Goal: Communication & Community: Answer question/provide support

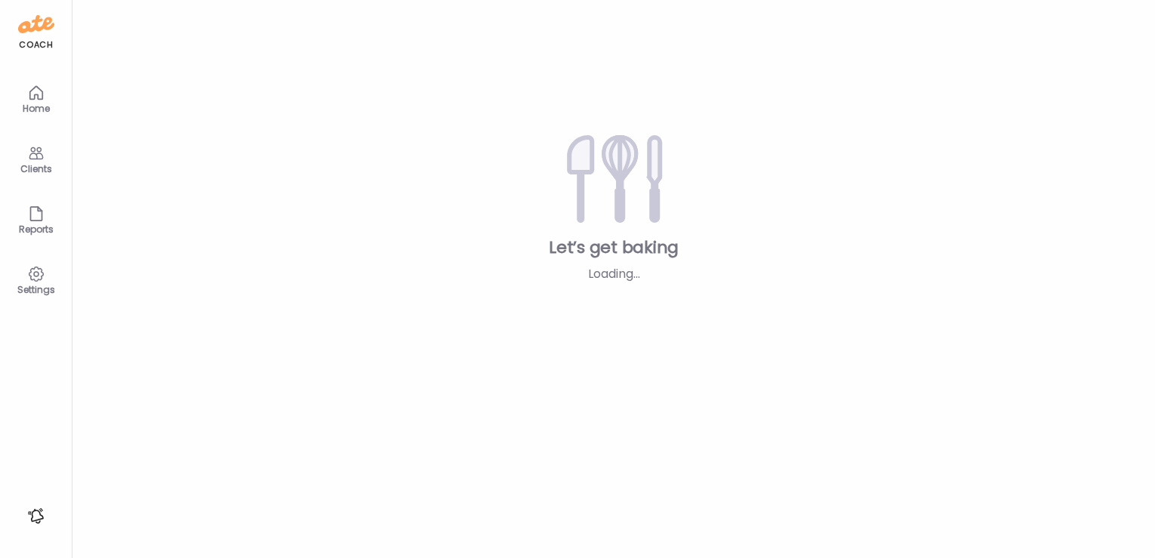
type input "**********"
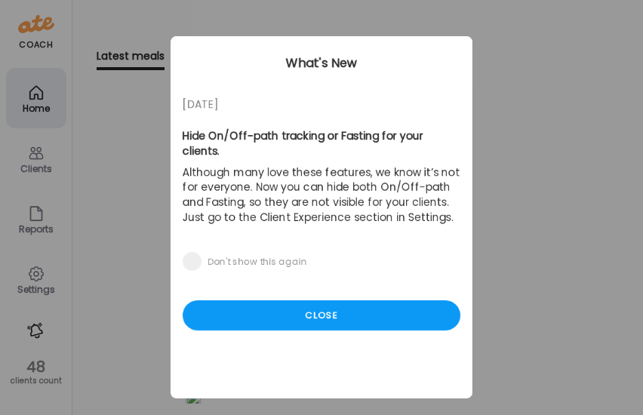
type input "**********"
click at [380, 302] on div "Close" at bounding box center [322, 316] width 278 height 30
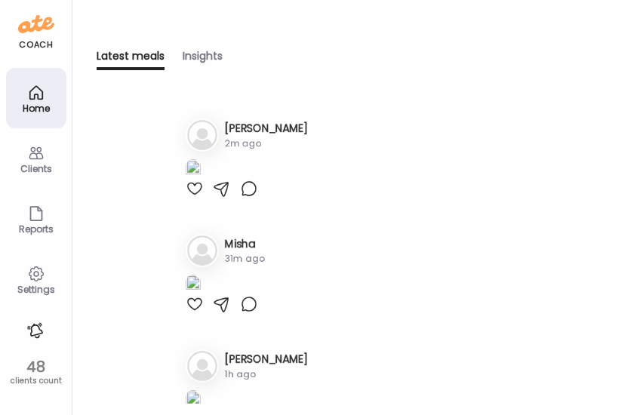
click at [243, 128] on h3 "[PERSON_NAME]" at bounding box center [266, 129] width 83 height 16
click at [32, 166] on div "Clients" at bounding box center [36, 169] width 54 height 10
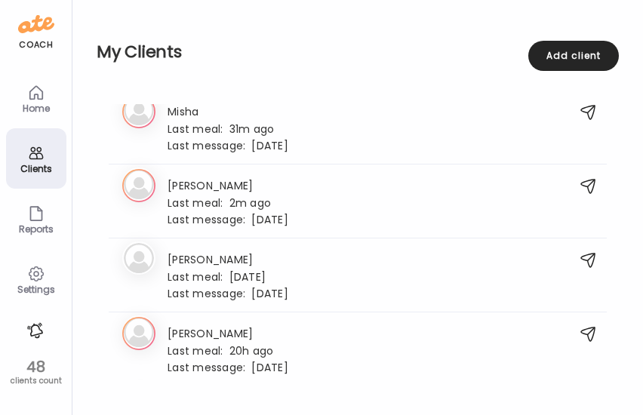
scroll to position [2477, 0]
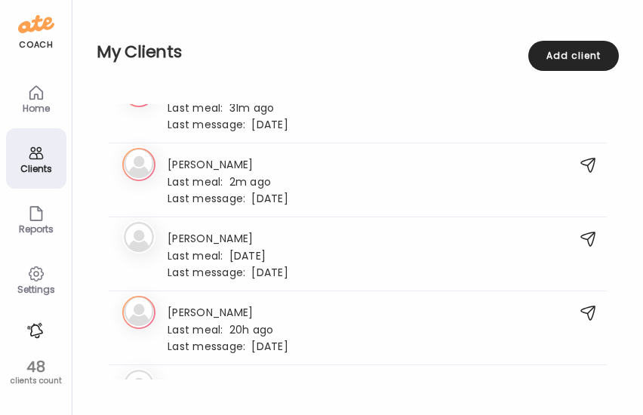
click at [269, 180] on div "Last meal: 2m ago" at bounding box center [228, 181] width 121 height 14
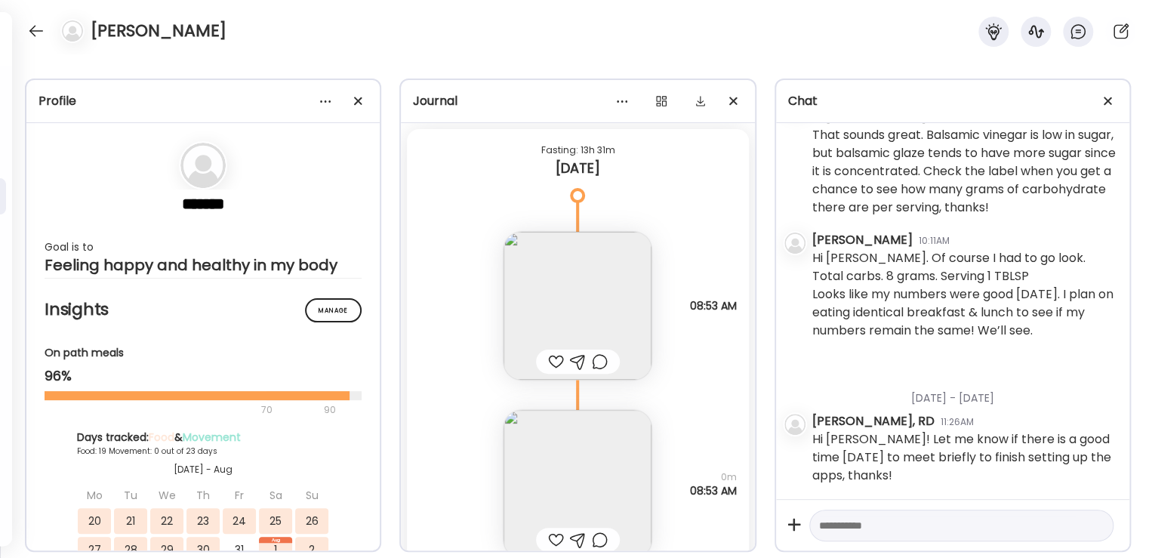
scroll to position [59278, 0]
click at [550, 356] on div at bounding box center [556, 356] width 16 height 18
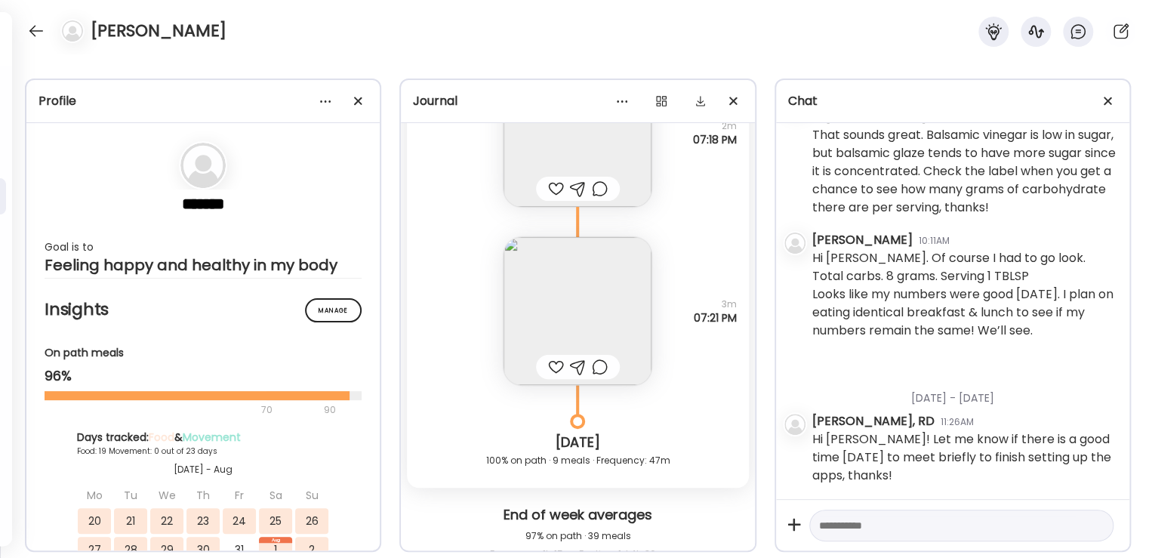
scroll to position [58681, 0]
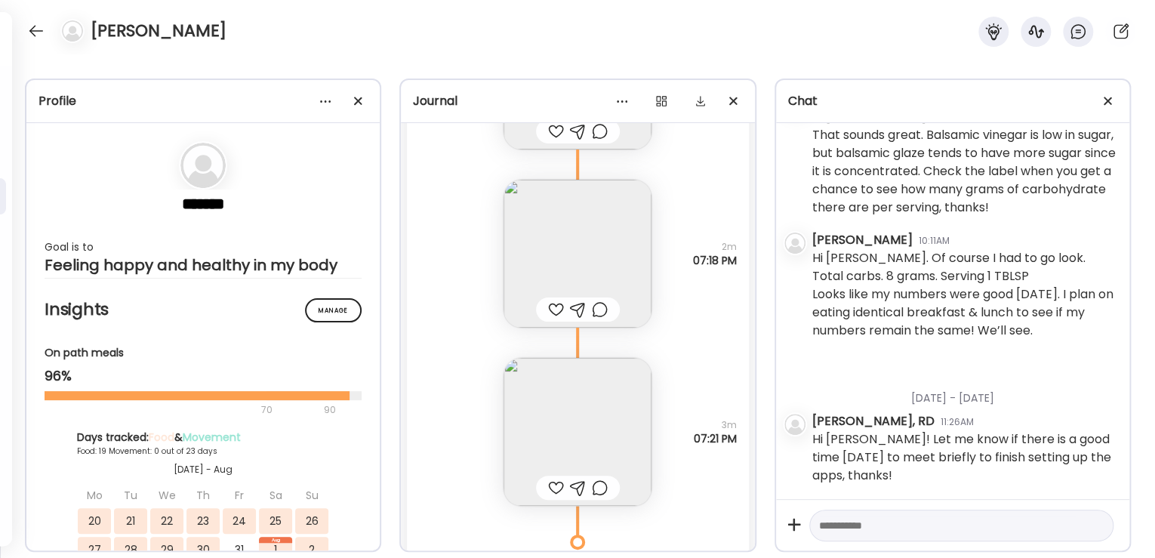
click at [541, 310] on div at bounding box center [578, 309] width 84 height 24
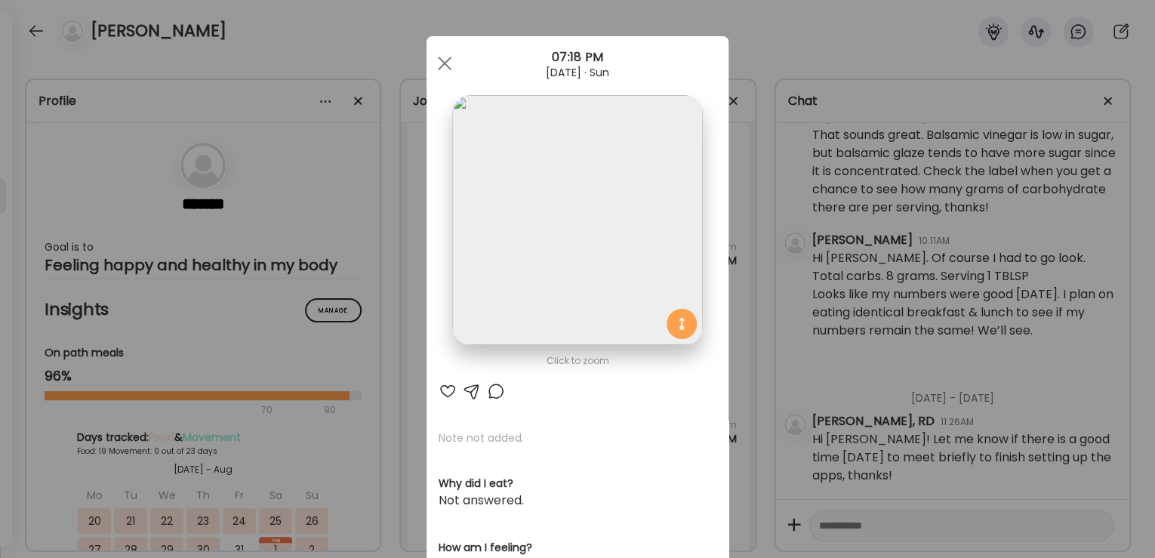
click at [447, 385] on div at bounding box center [448, 391] width 18 height 18
click at [439, 60] on div at bounding box center [445, 63] width 30 height 30
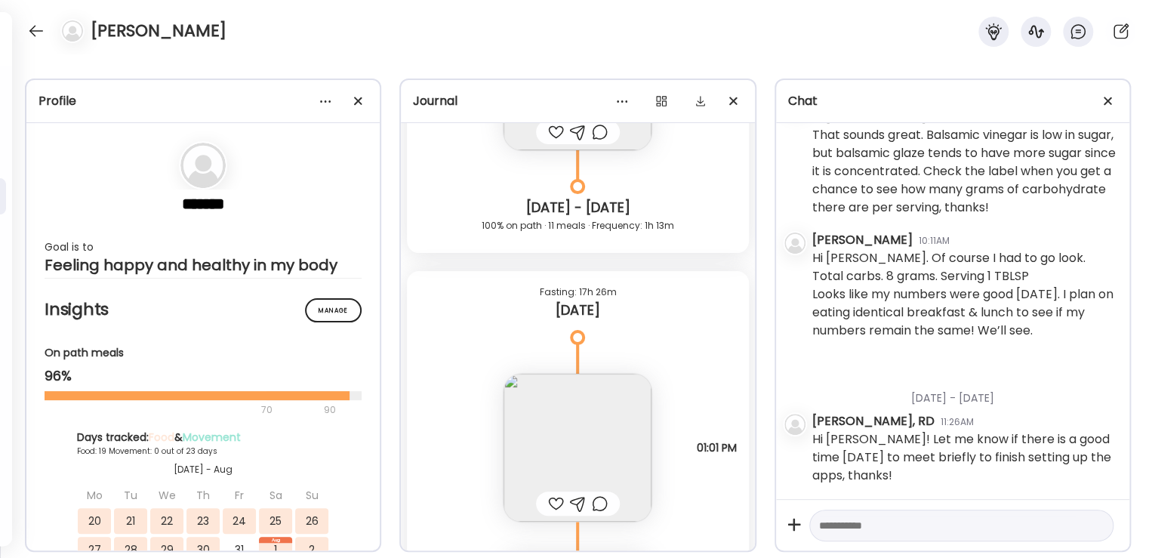
scroll to position [57231, 0]
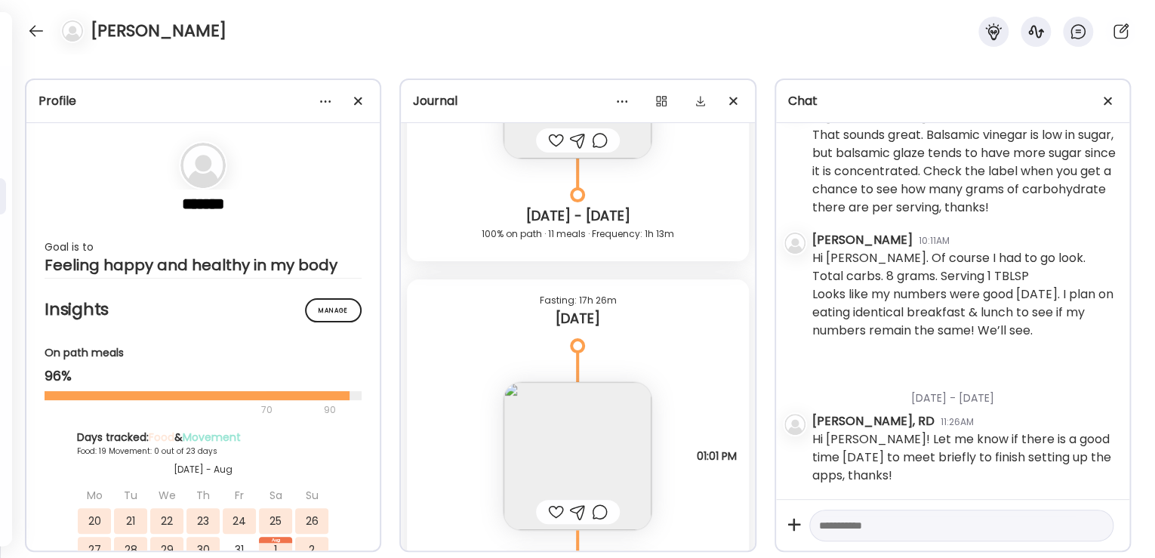
click at [39, 33] on div at bounding box center [36, 31] width 24 height 24
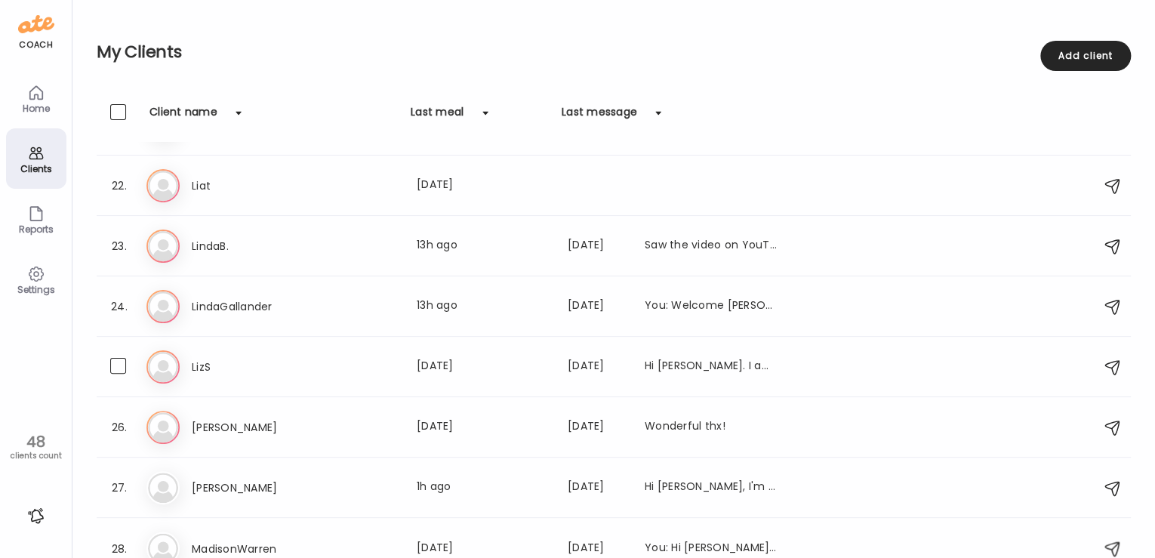
scroll to position [1217, 0]
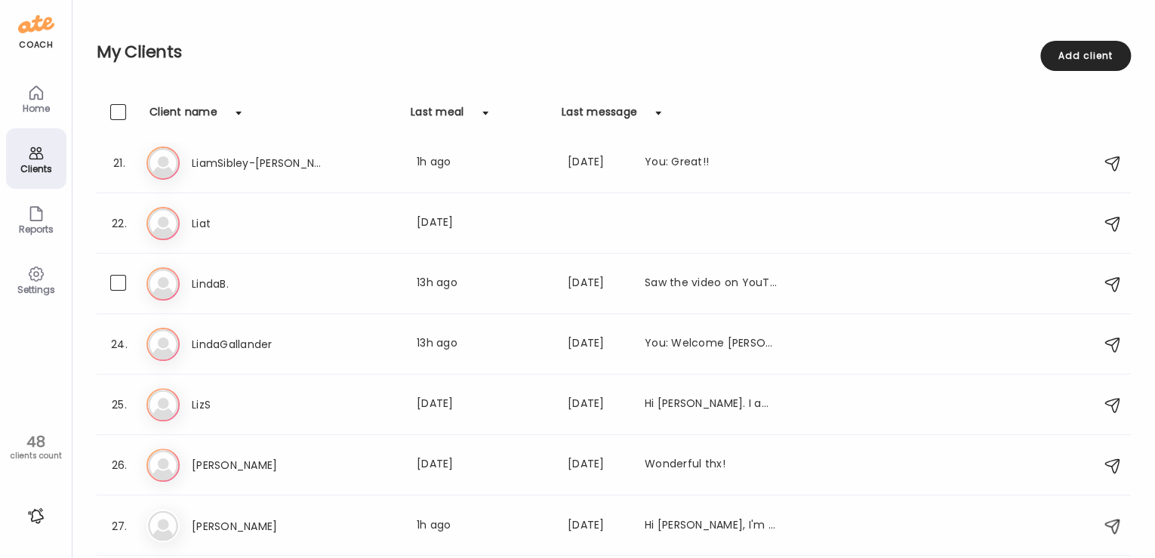
click at [287, 275] on h3 "LindaB." at bounding box center [258, 284] width 133 height 18
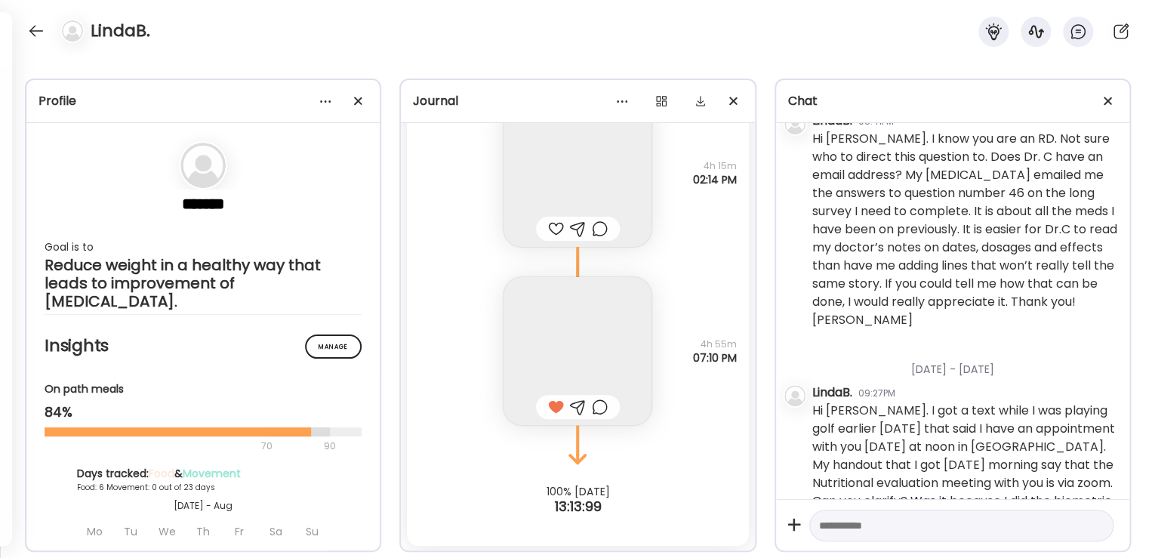
scroll to position [725, 0]
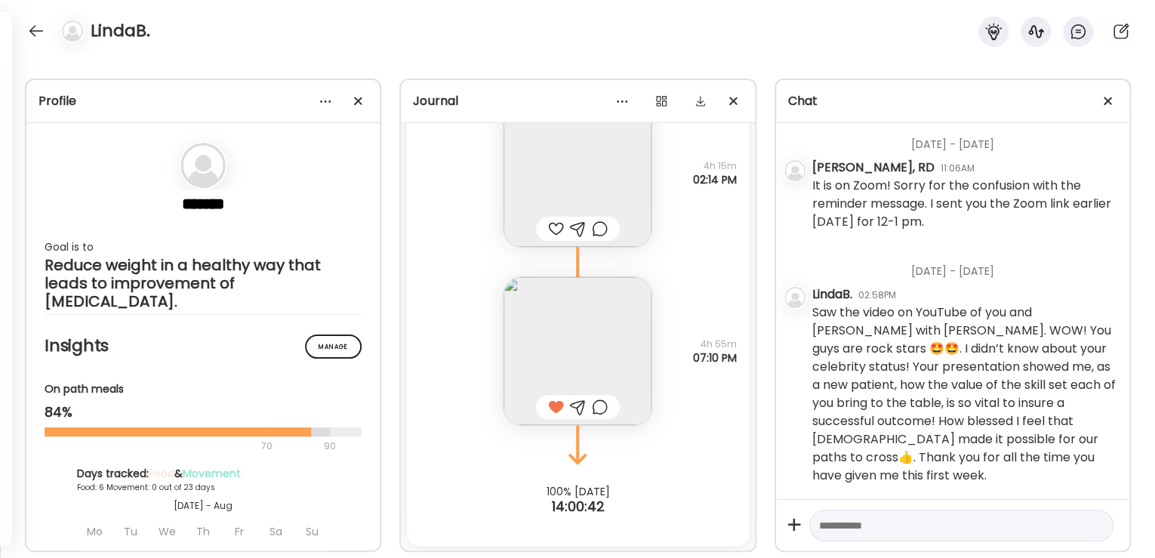
click at [896, 529] on textarea at bounding box center [947, 525] width 257 height 18
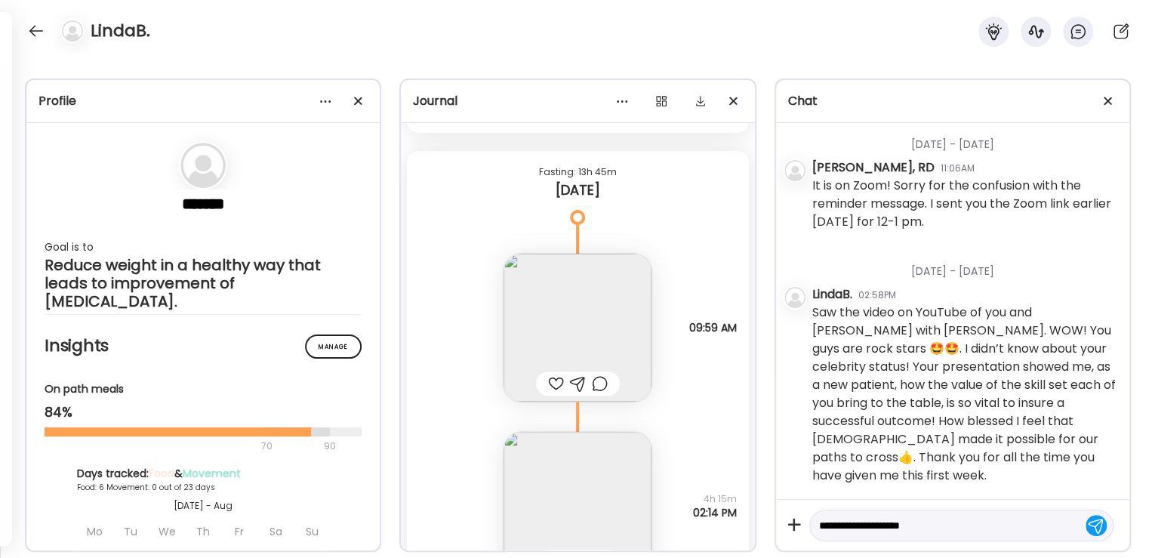
scroll to position [3796, 0]
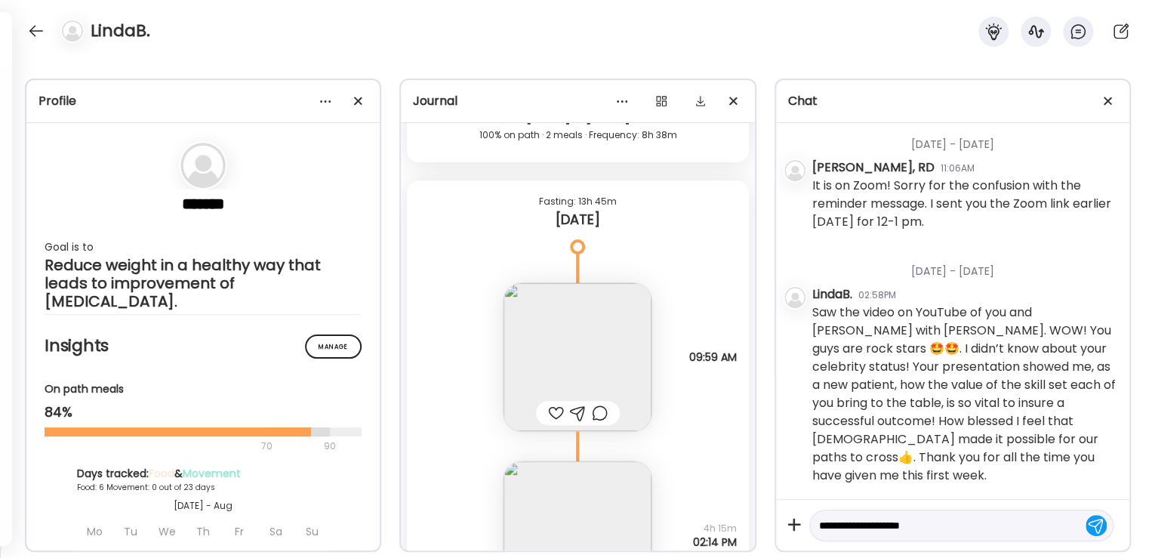
click at [609, 344] on img at bounding box center [578, 357] width 148 height 148
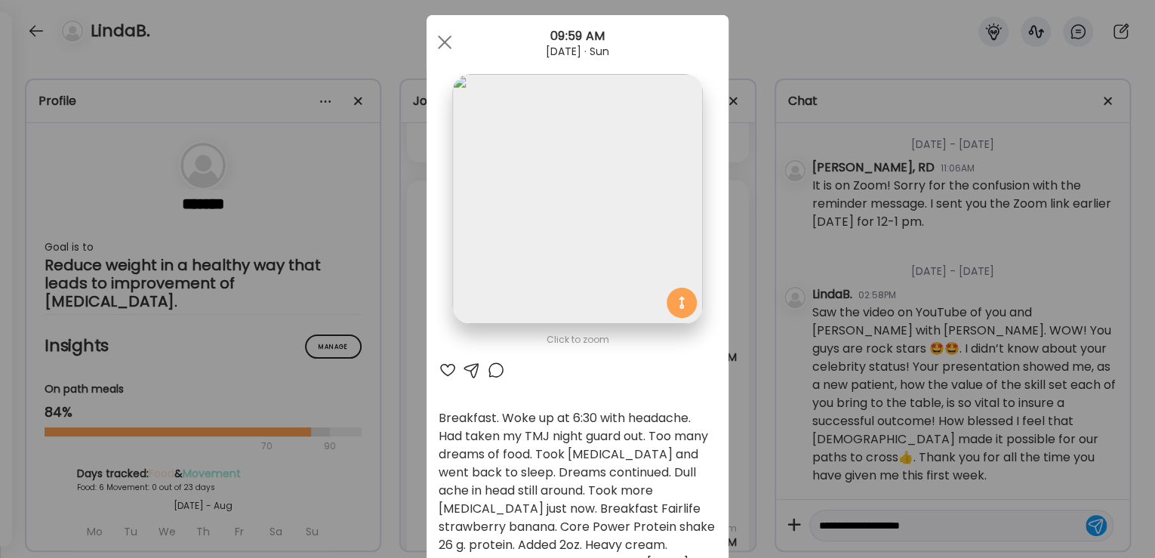
scroll to position [0, 0]
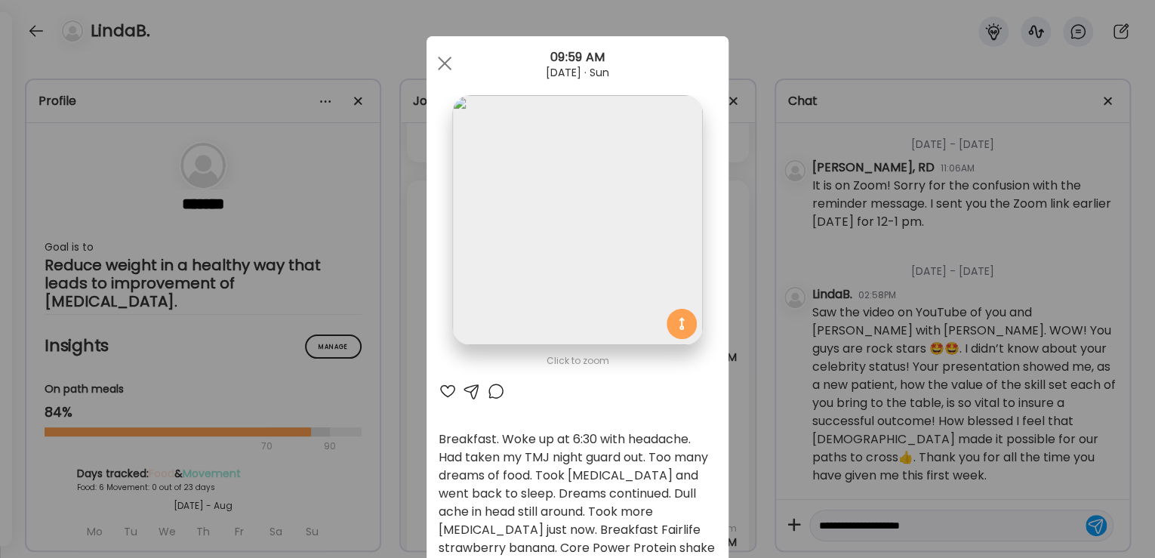
type textarea "**********"
click at [448, 66] on div at bounding box center [445, 63] width 30 height 30
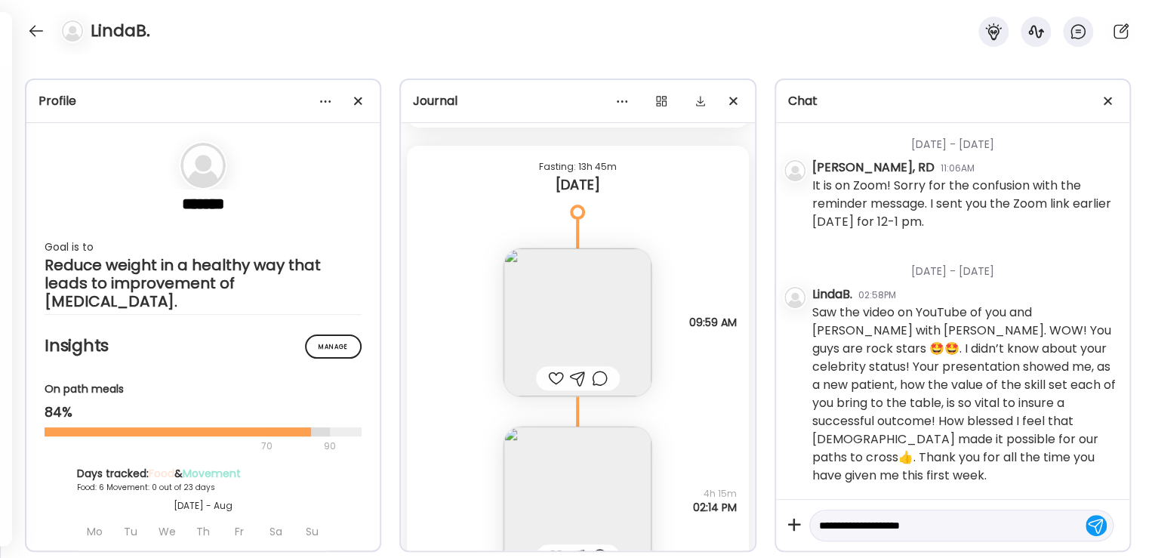
scroll to position [3857, 0]
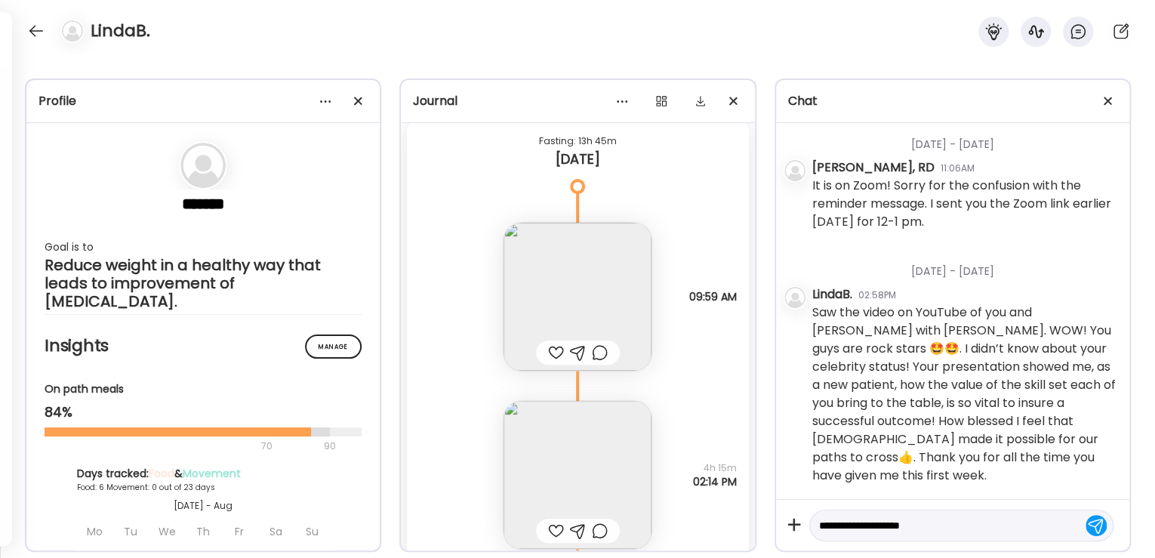
click at [585, 435] on img at bounding box center [578, 475] width 148 height 148
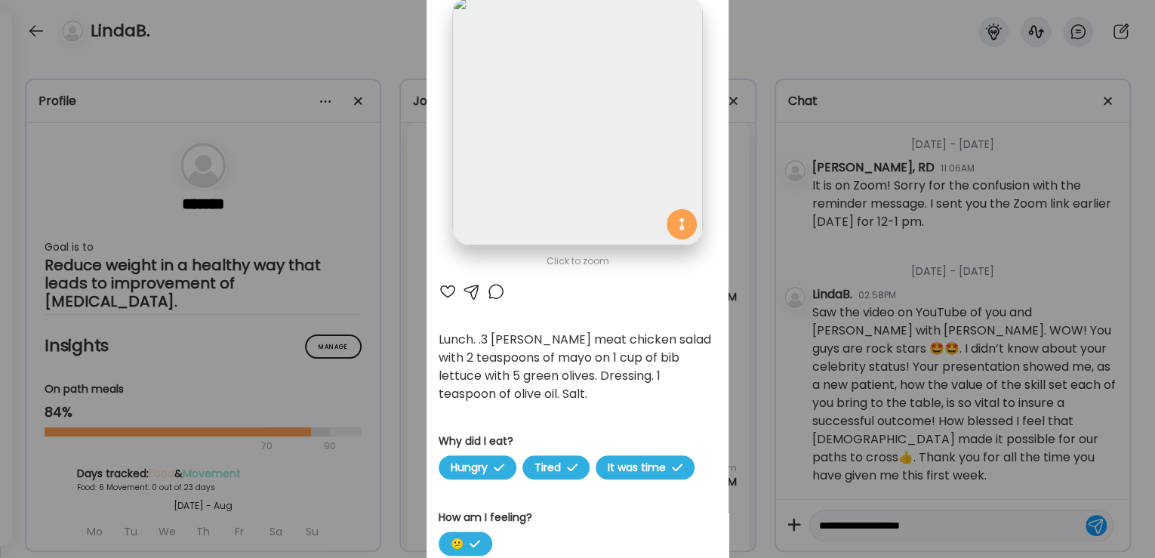
scroll to position [121, 0]
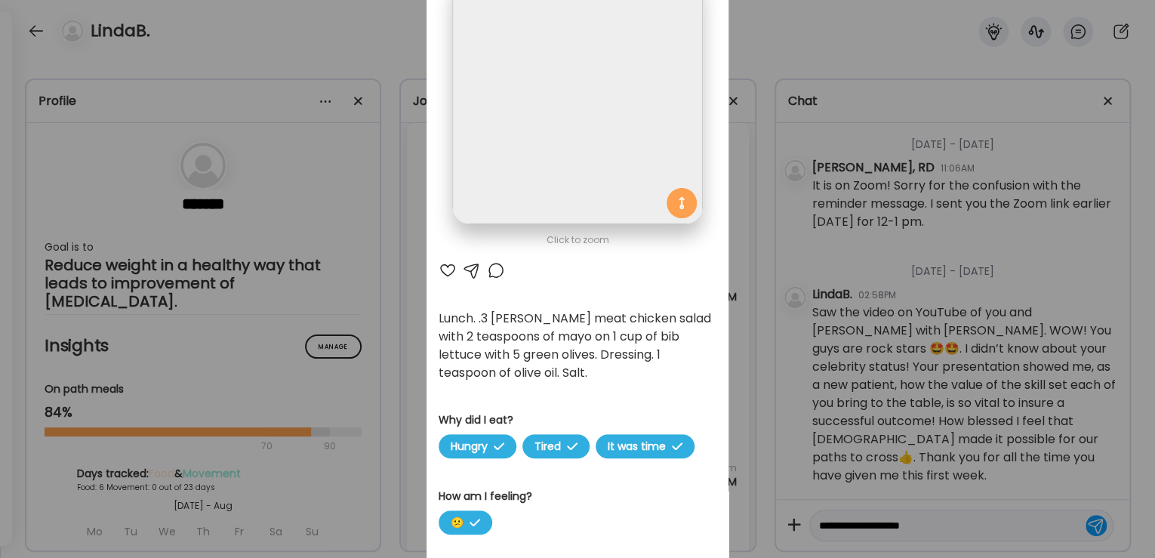
click at [489, 273] on div at bounding box center [496, 270] width 18 height 18
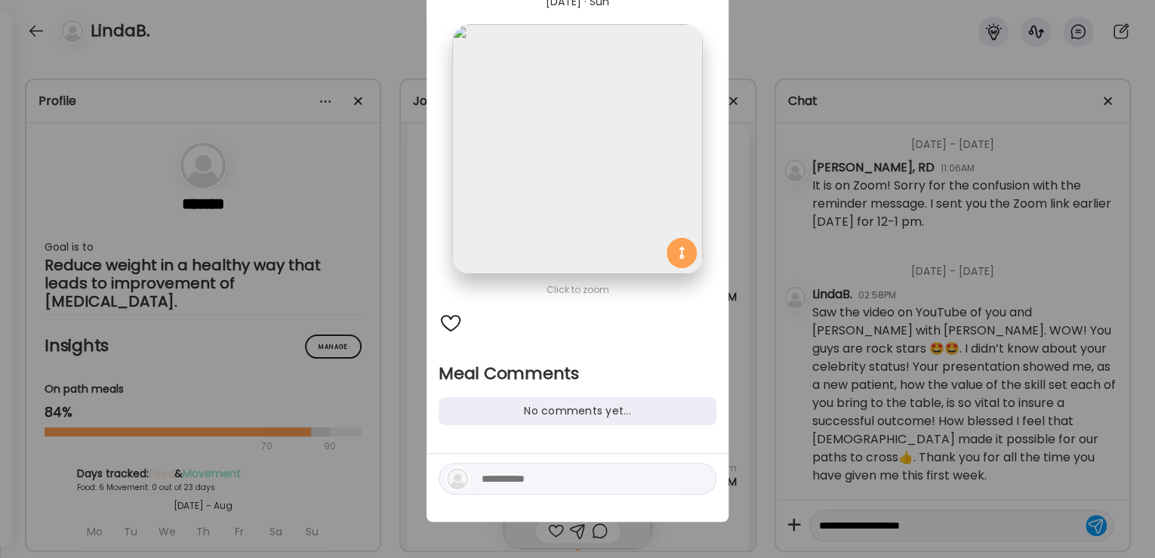
scroll to position [70, 0]
click at [506, 486] on textarea at bounding box center [584, 479] width 204 height 18
type textarea "*"
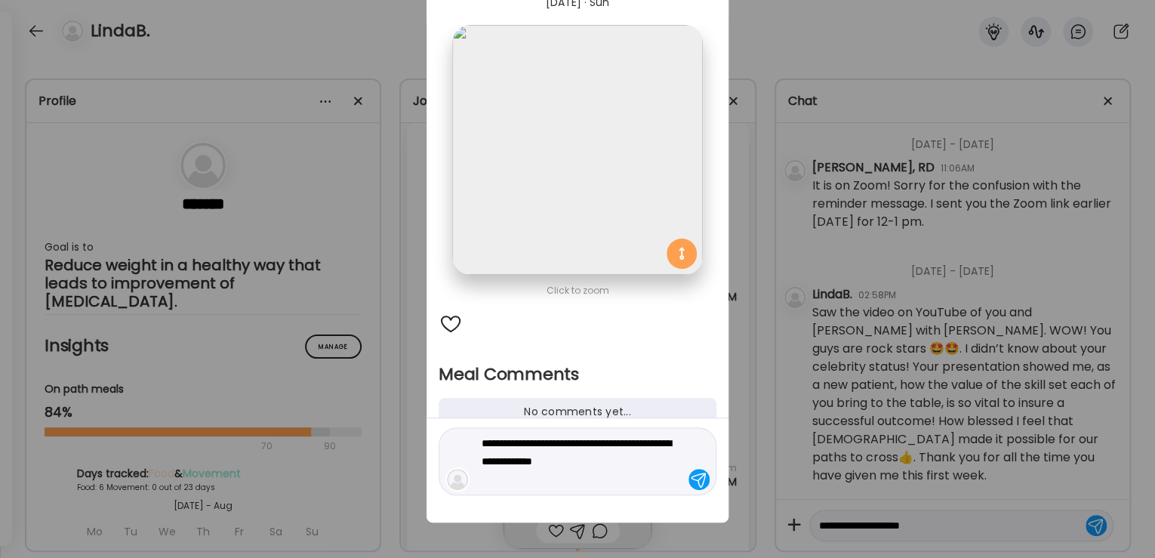
type textarea "**********"
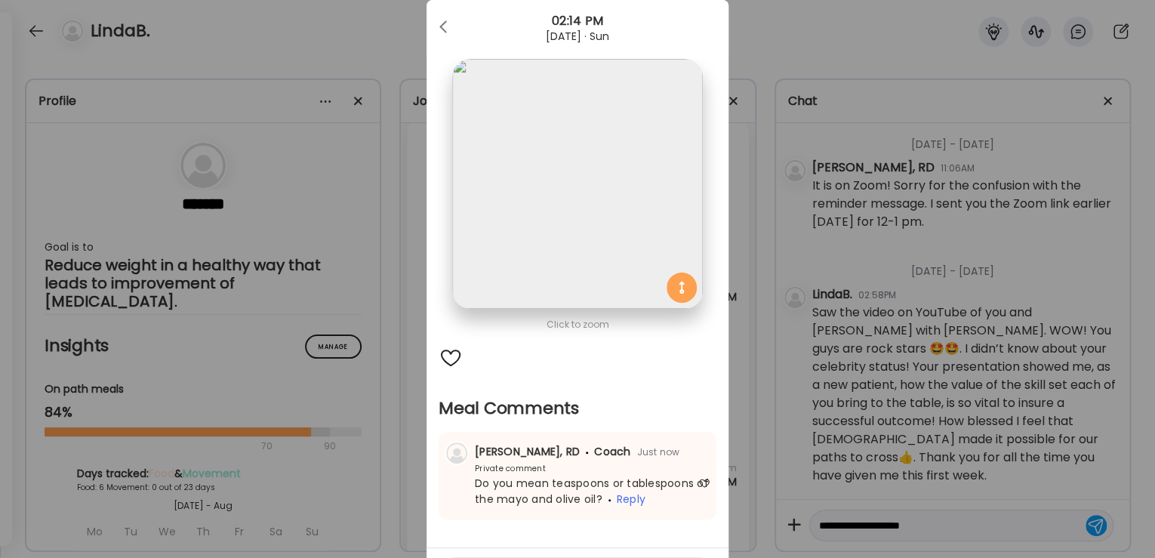
scroll to position [10, 0]
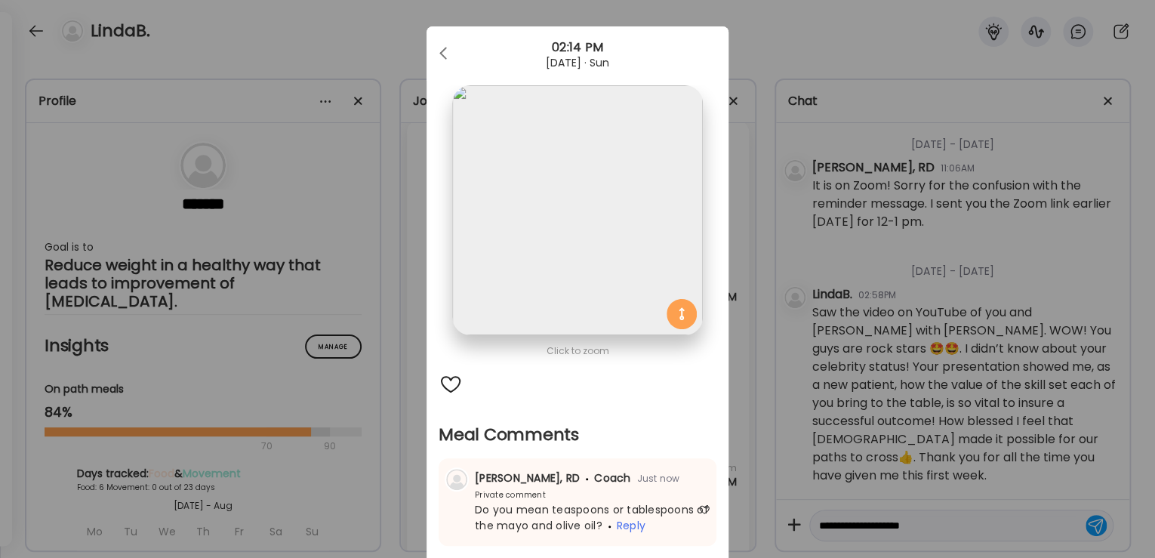
click at [449, 55] on div at bounding box center [445, 54] width 30 height 30
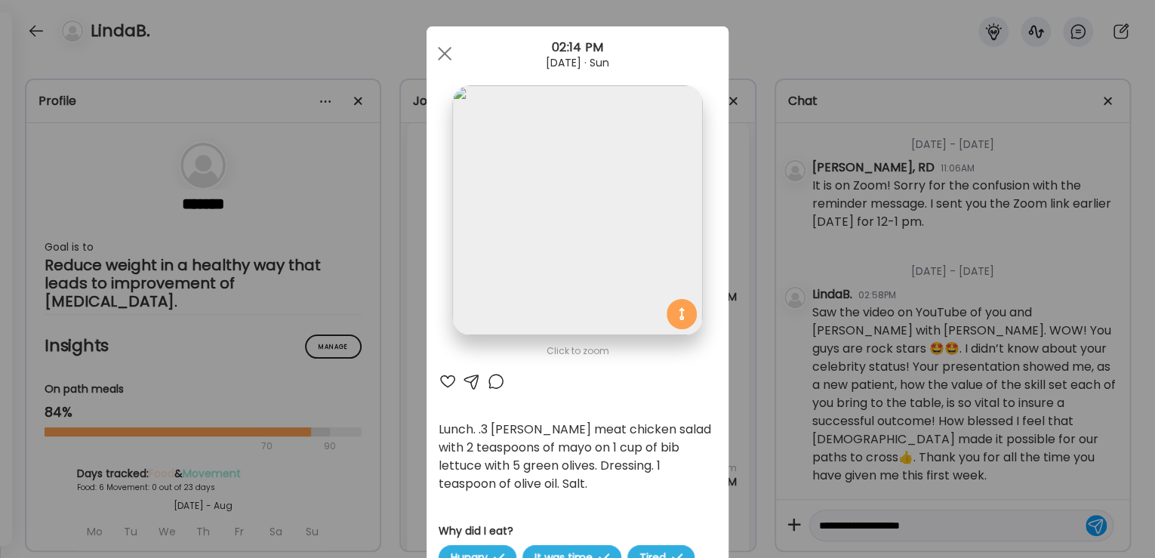
click at [449, 55] on div at bounding box center [445, 54] width 30 height 30
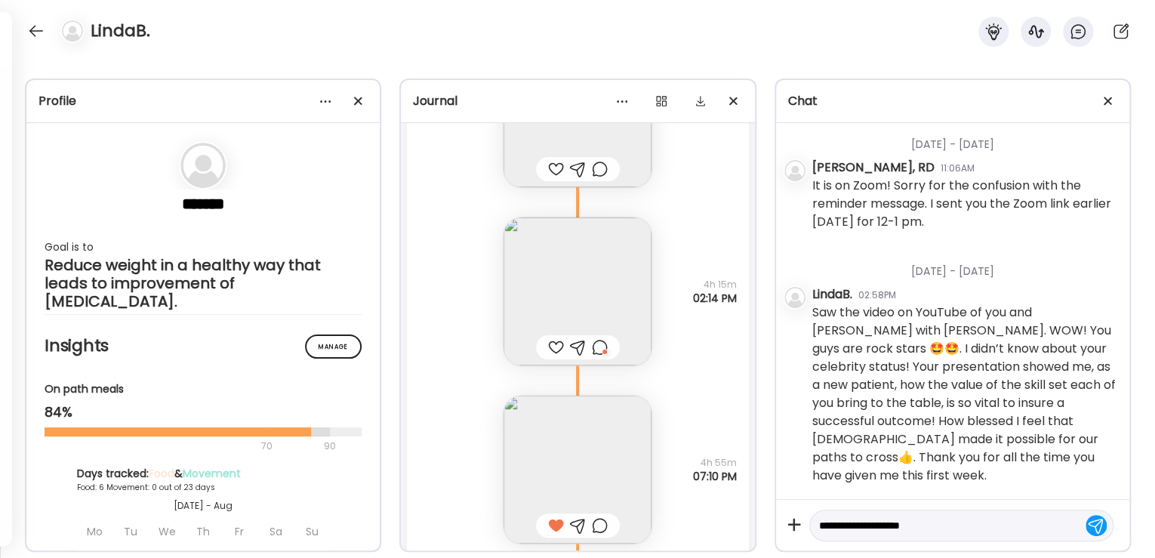
scroll to position [4098, 0]
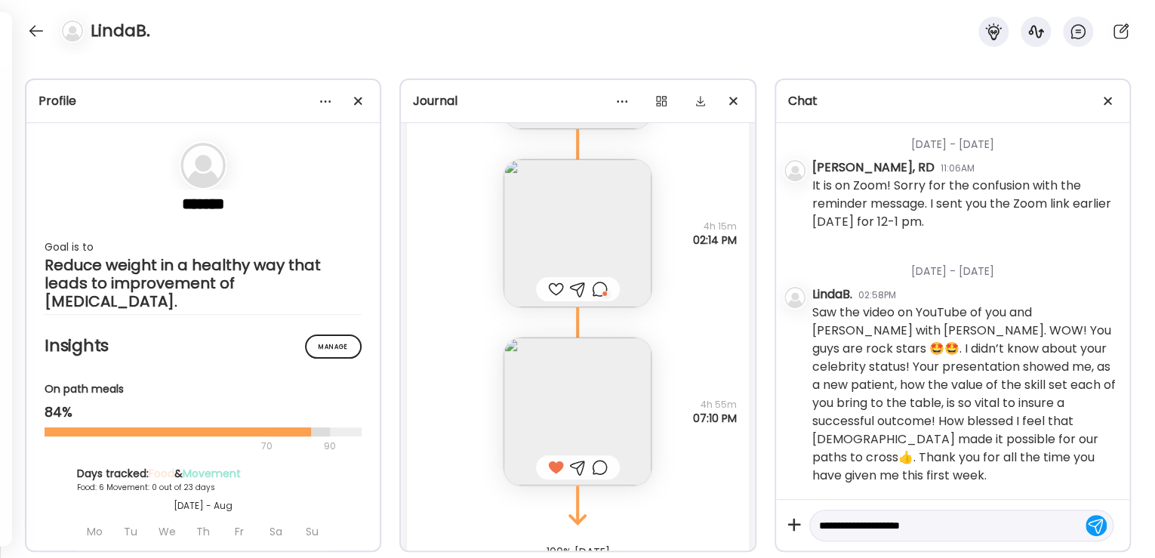
click at [565, 362] on img at bounding box center [578, 412] width 148 height 148
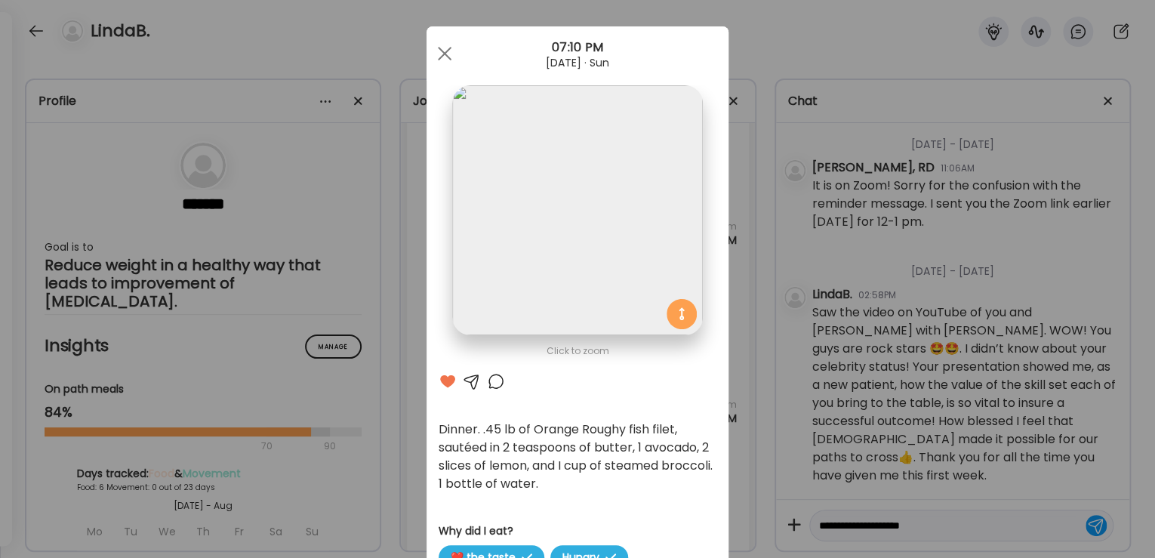
click at [494, 388] on div at bounding box center [496, 381] width 18 height 18
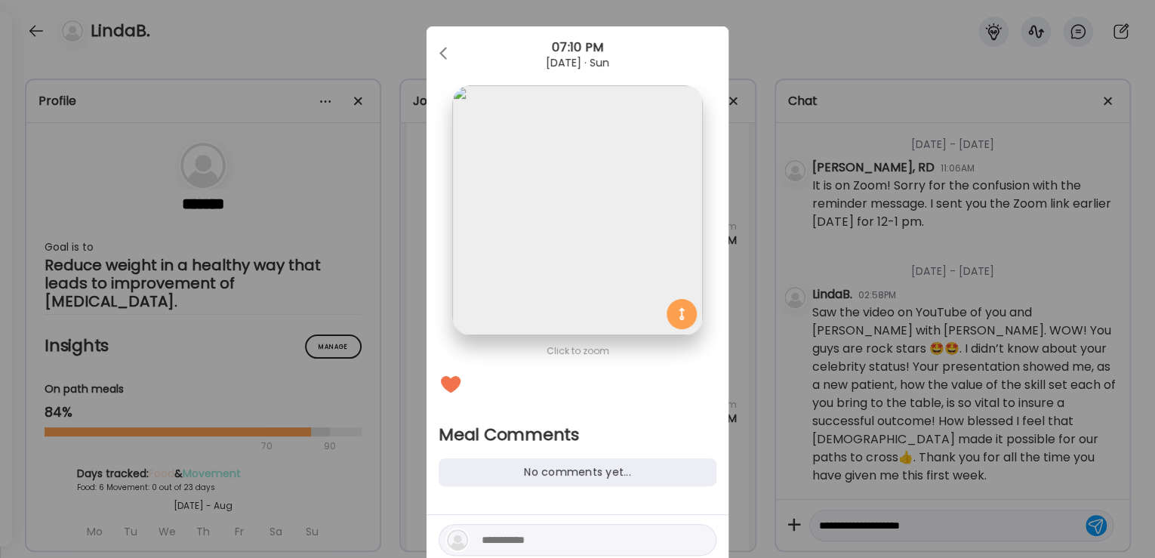
click at [510, 544] on textarea at bounding box center [584, 540] width 204 height 18
type textarea "**********"
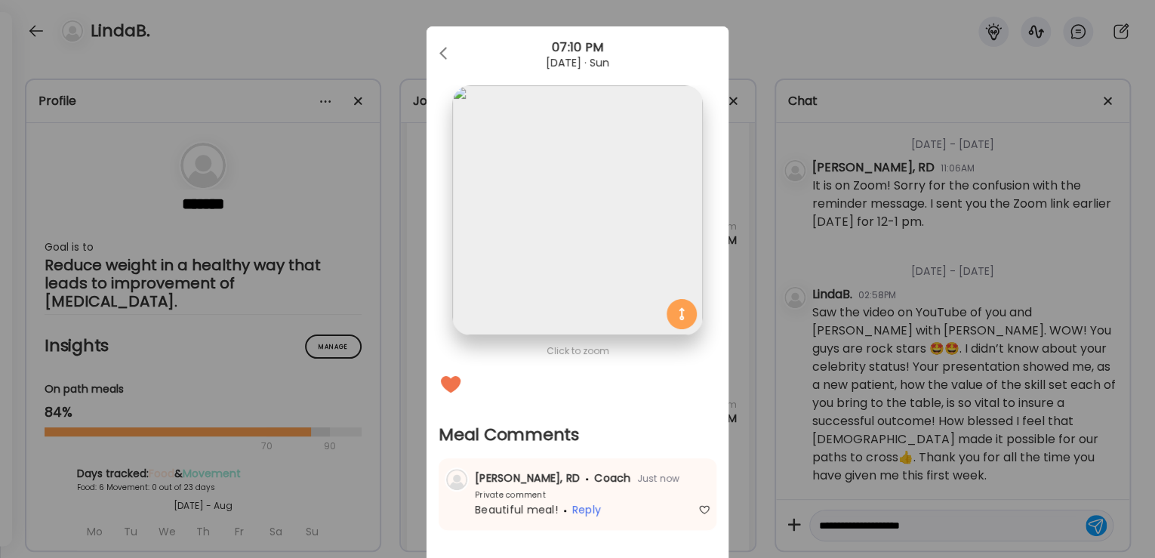
click at [445, 54] on div at bounding box center [445, 54] width 30 height 30
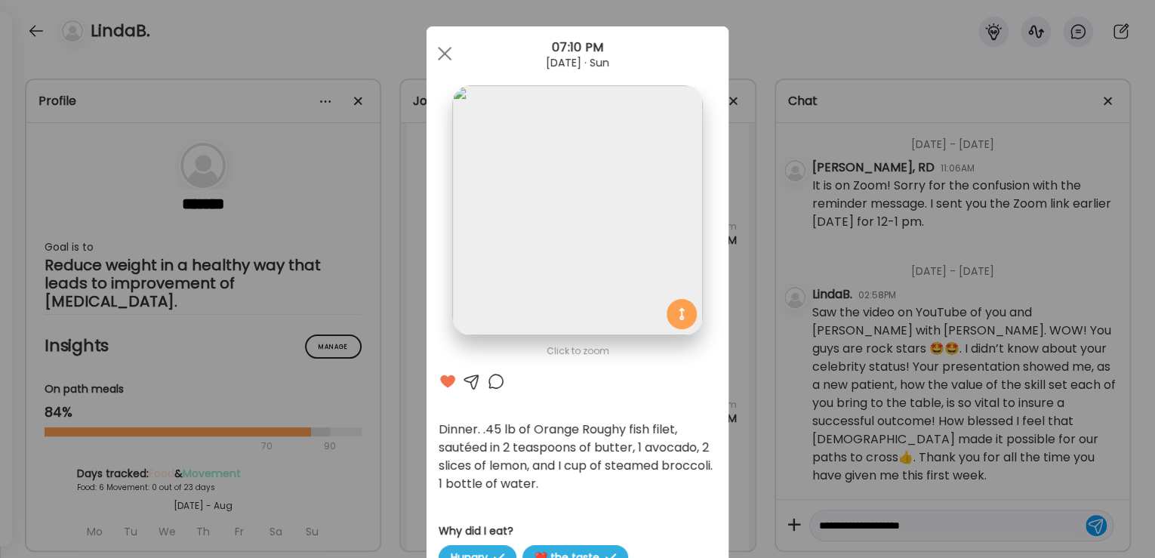
click at [445, 54] on div at bounding box center [445, 54] width 30 height 30
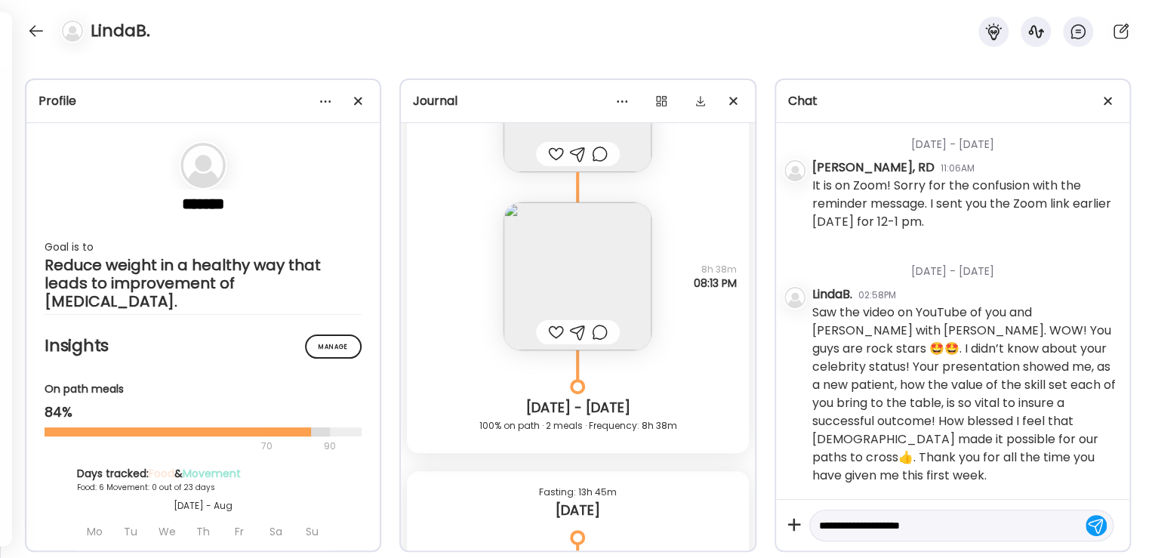
scroll to position [3494, 0]
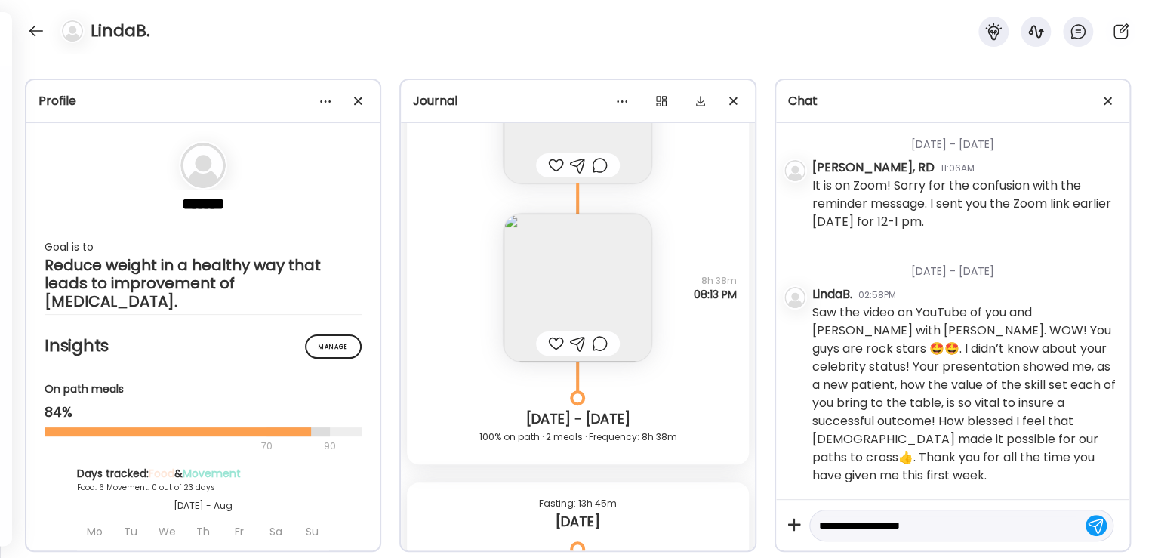
click at [954, 526] on textarea "**********" at bounding box center [947, 525] width 257 height 18
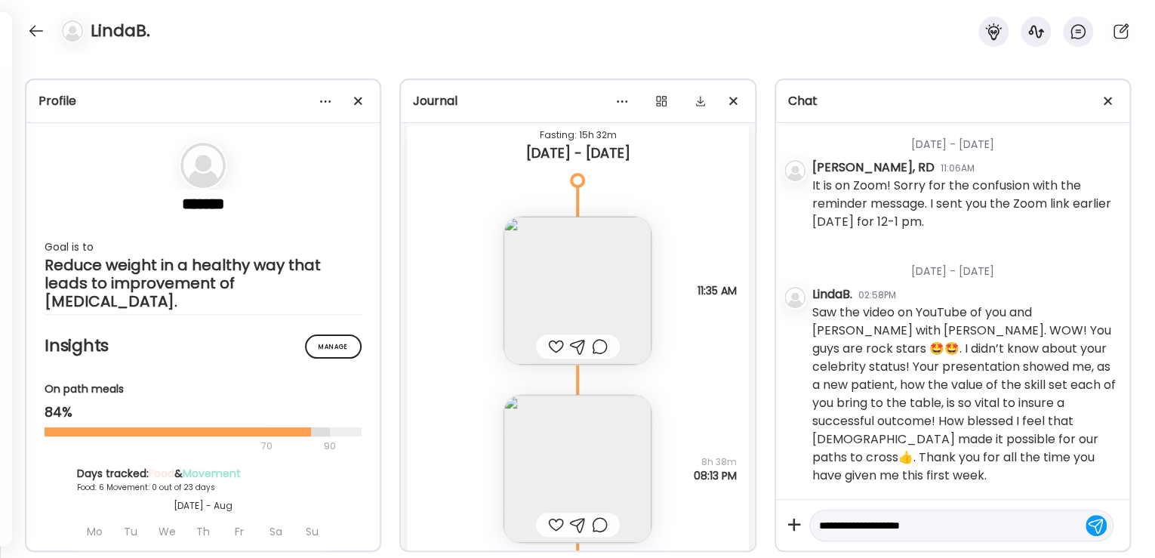
scroll to position [3253, 0]
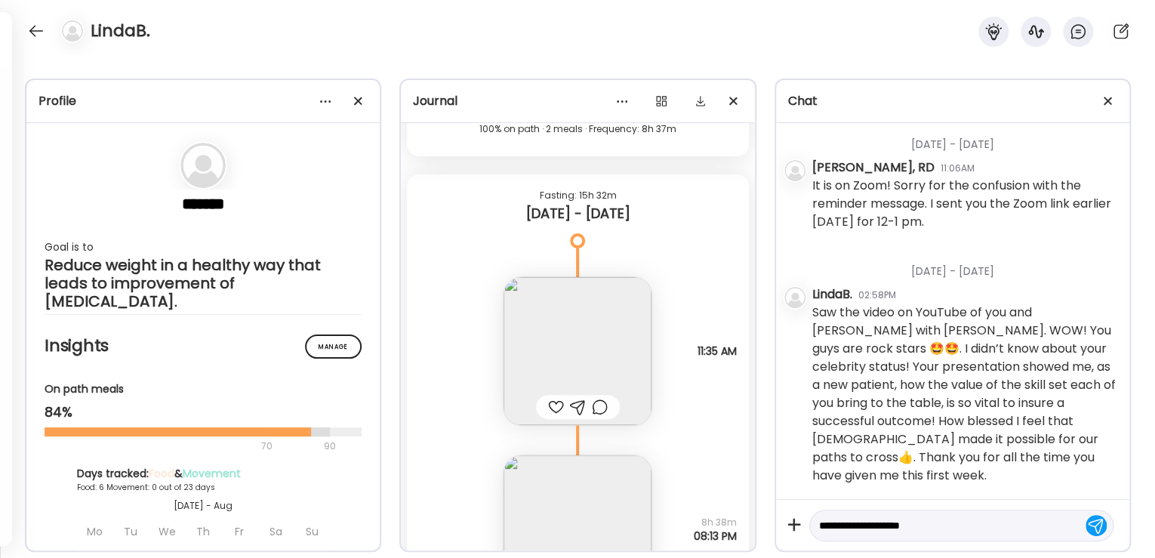
click at [556, 359] on img at bounding box center [578, 351] width 148 height 148
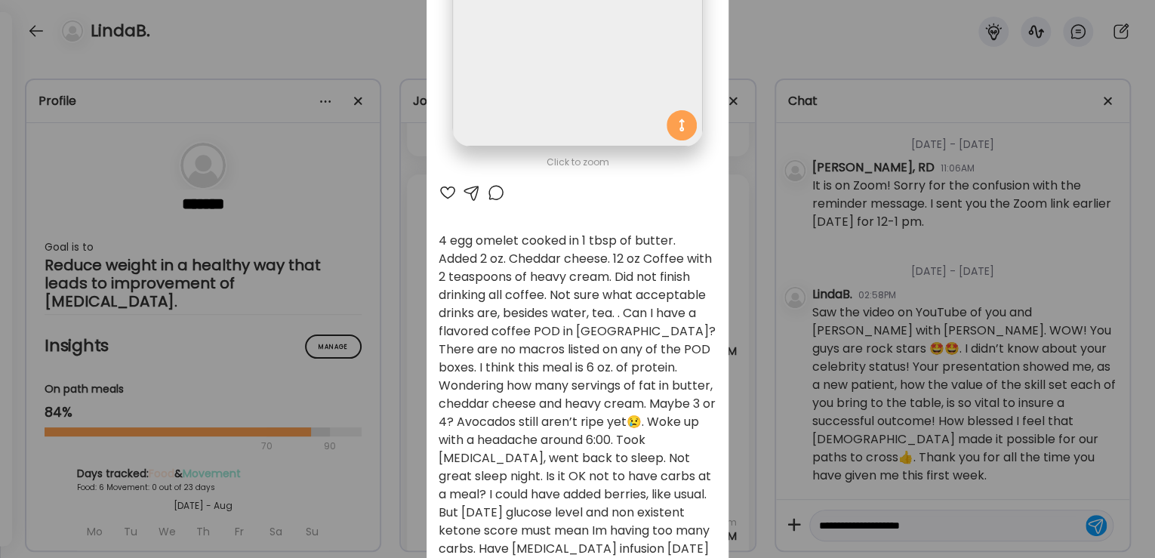
scroll to position [152, 0]
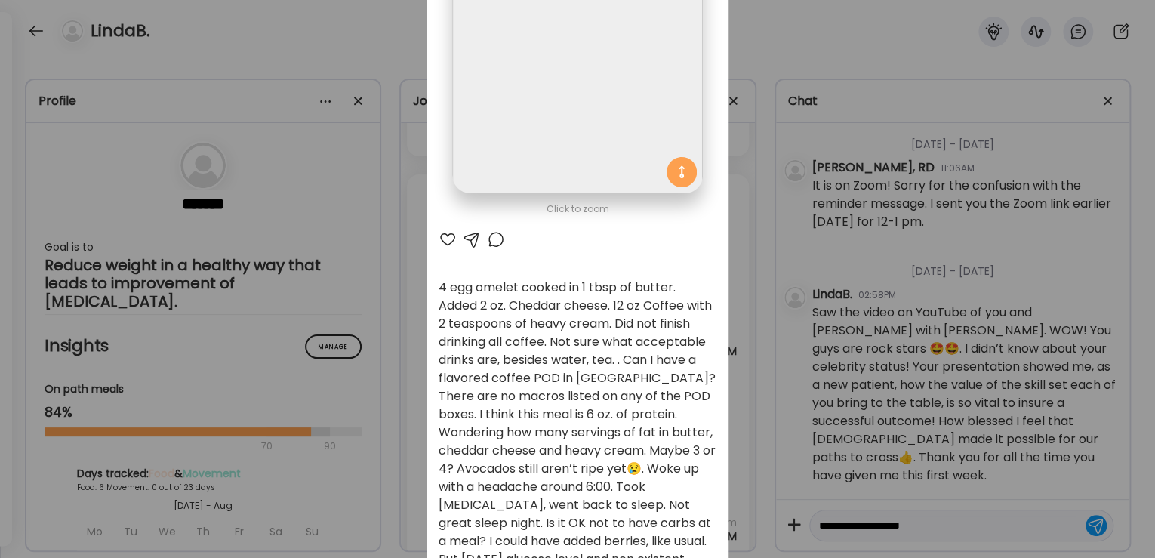
click at [492, 239] on div at bounding box center [496, 239] width 18 height 18
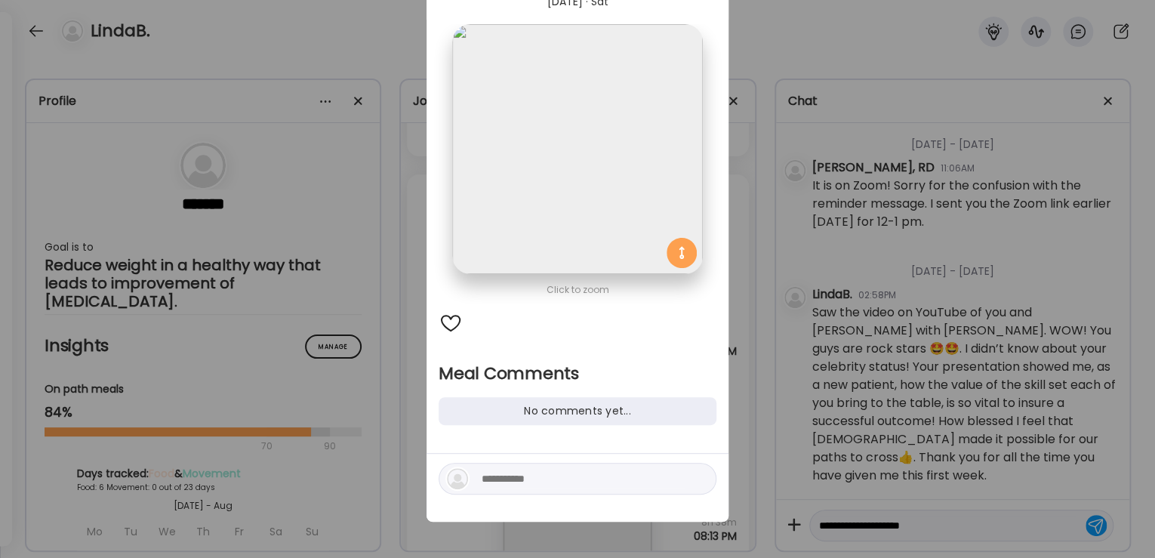
scroll to position [70, 0]
click at [516, 475] on textarea at bounding box center [584, 479] width 204 height 18
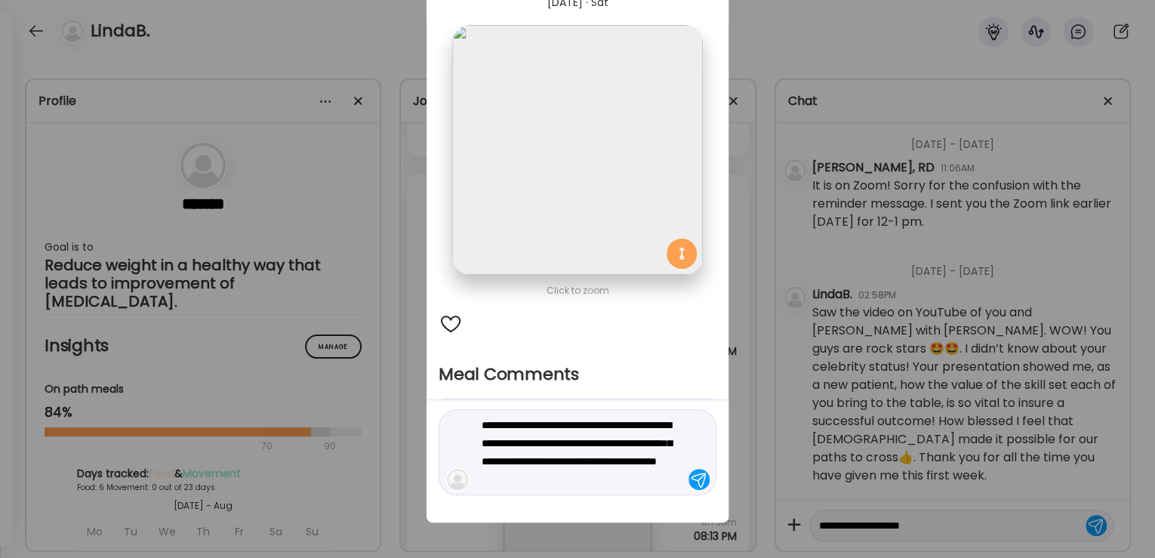
type textarea "**********"
click at [699, 482] on div at bounding box center [699, 479] width 21 height 21
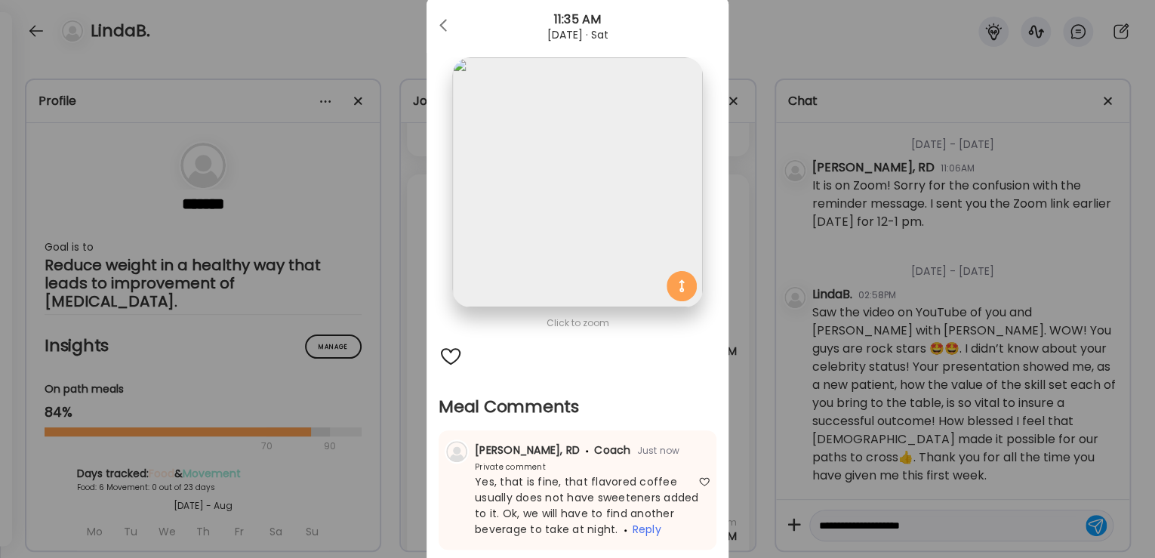
scroll to position [10, 0]
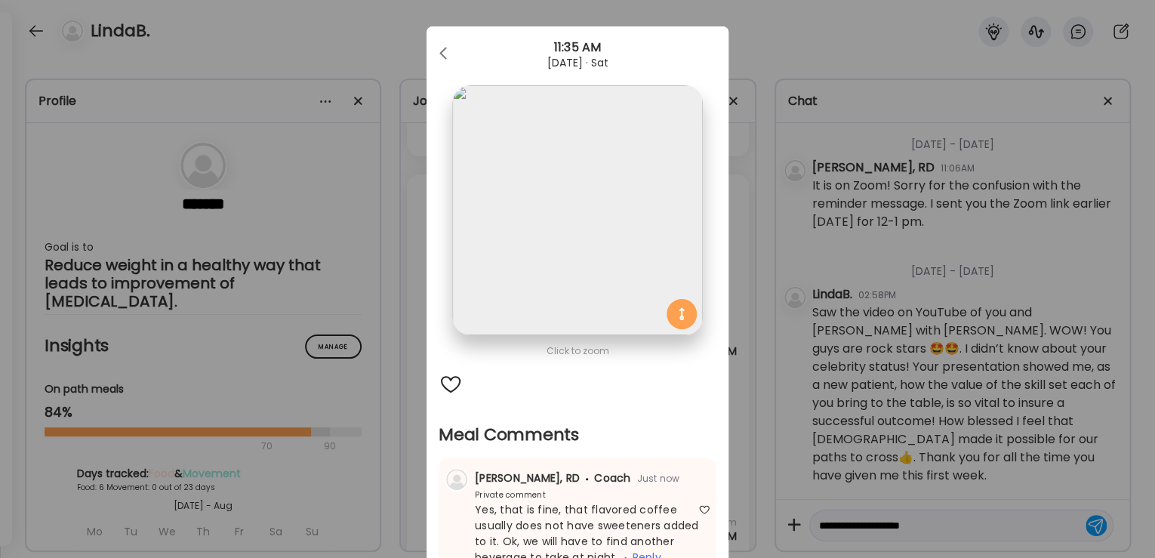
click at [442, 52] on div at bounding box center [445, 54] width 30 height 30
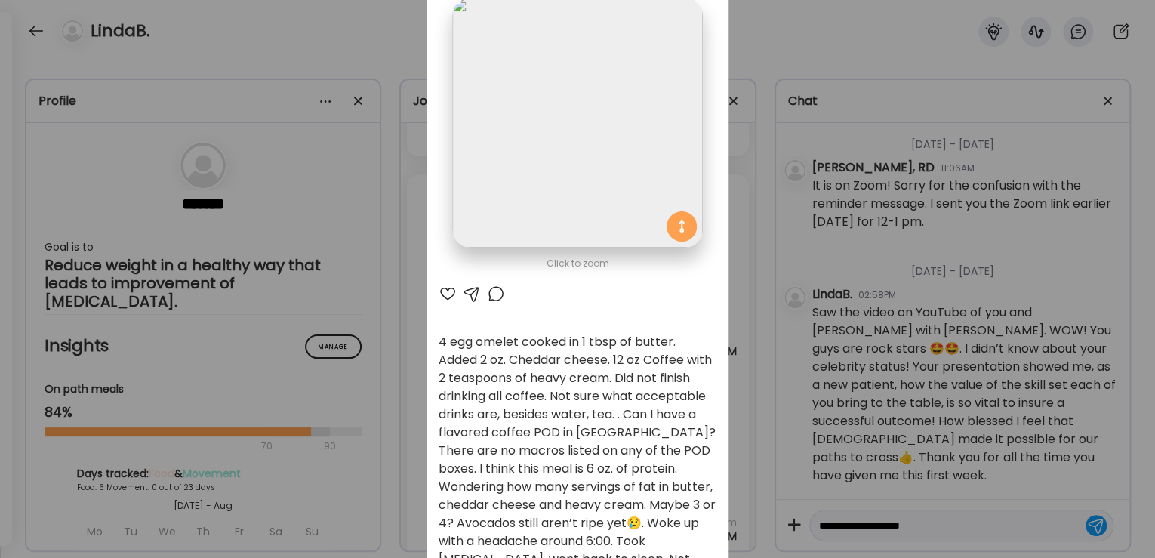
scroll to position [131, 0]
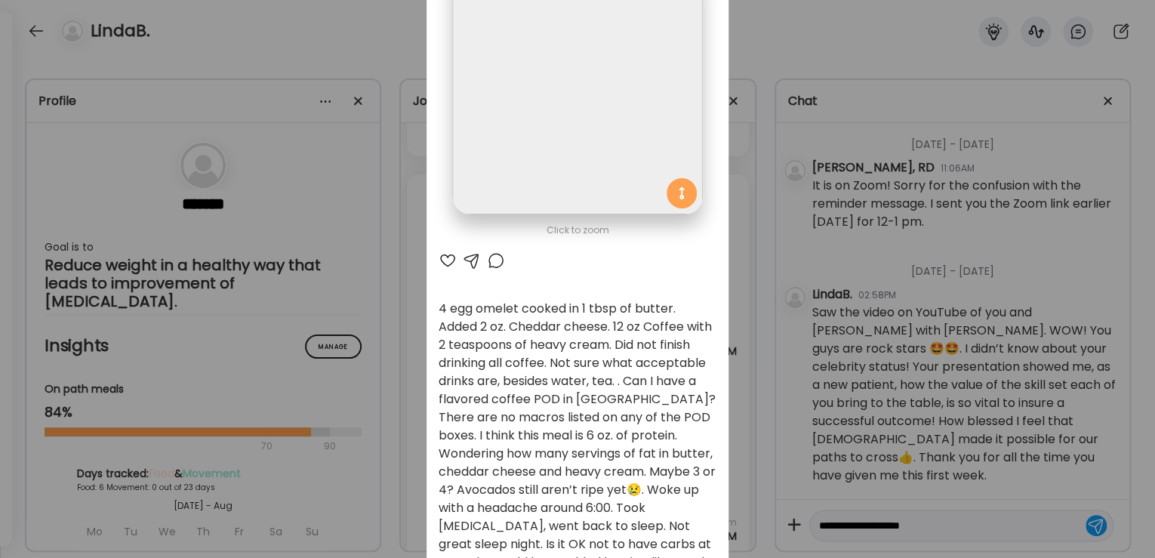
click at [449, 254] on div at bounding box center [448, 260] width 18 height 18
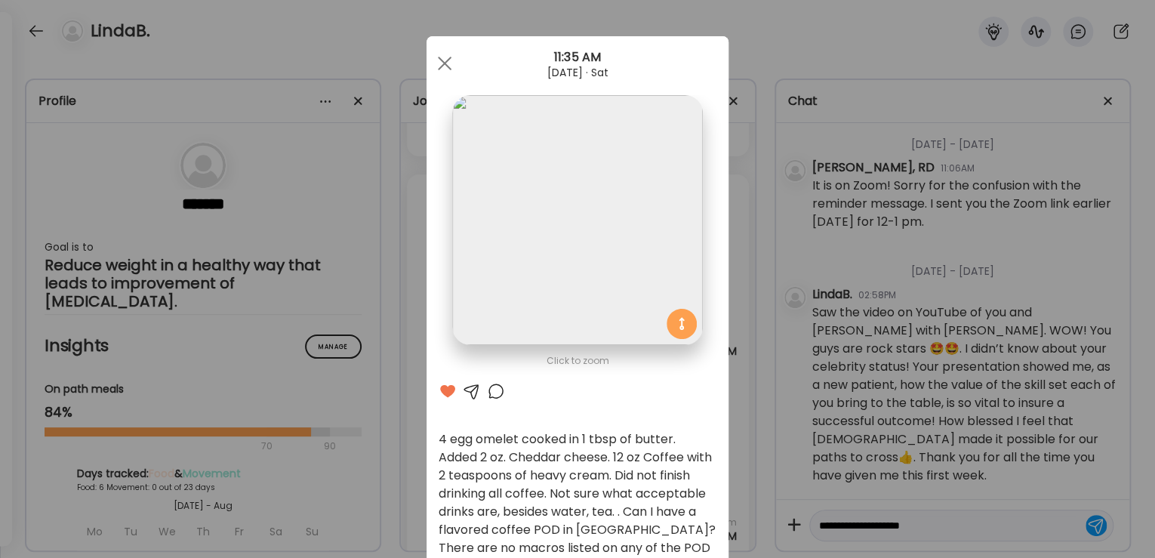
scroll to position [0, 0]
click at [439, 63] on span at bounding box center [445, 64] width 14 height 14
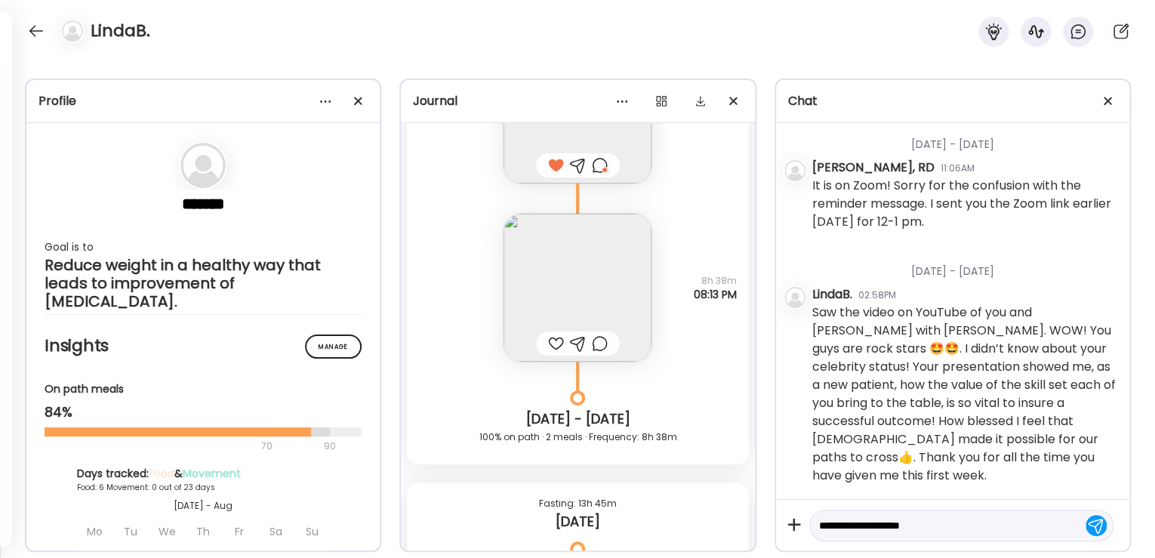
scroll to position [3494, 0]
click at [569, 298] on img at bounding box center [578, 288] width 148 height 148
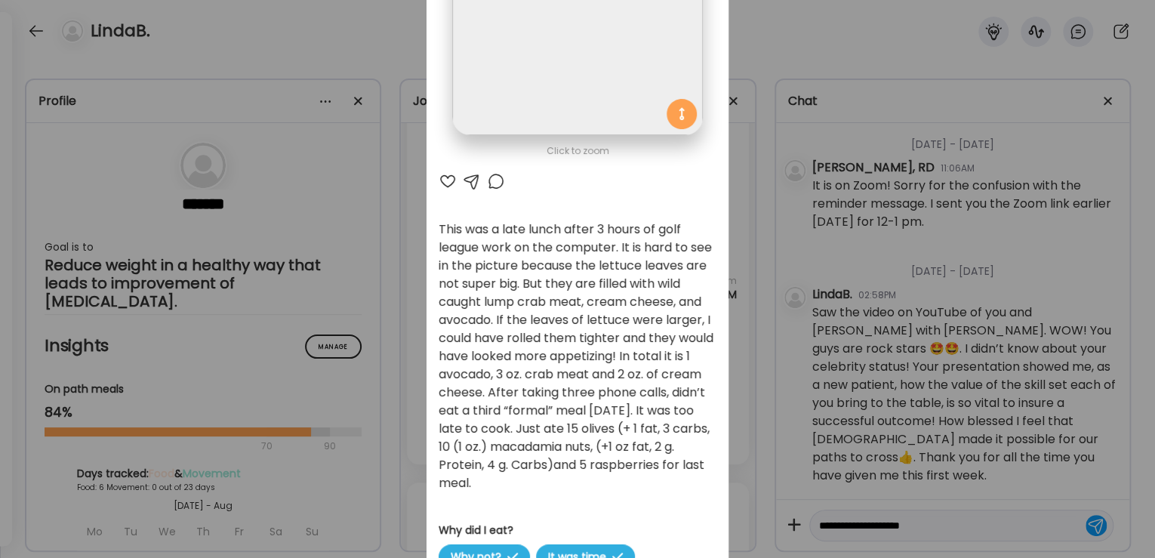
scroll to position [181, 0]
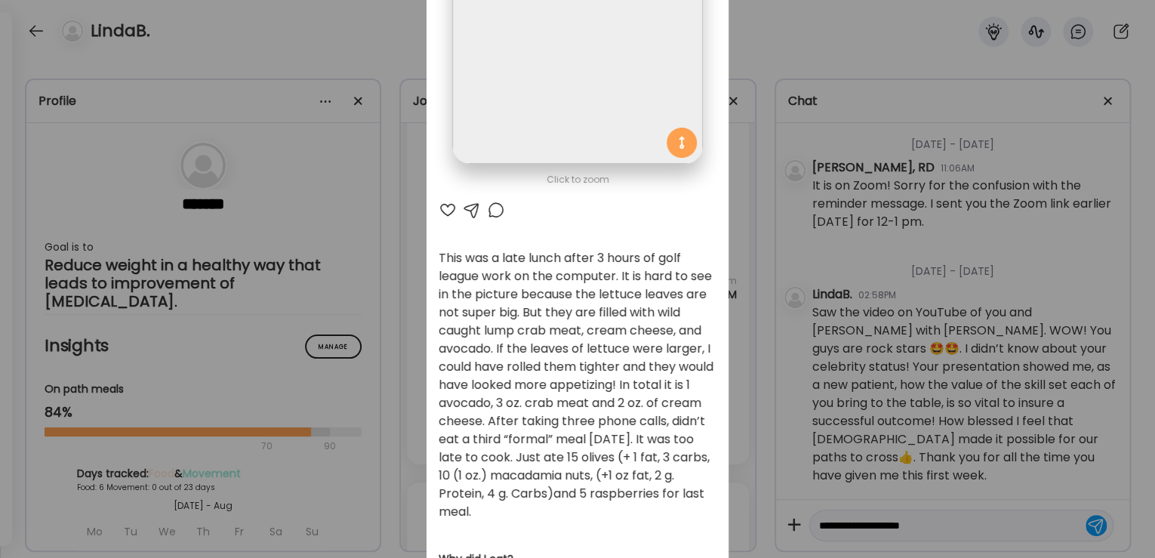
click at [441, 204] on div at bounding box center [448, 210] width 18 height 18
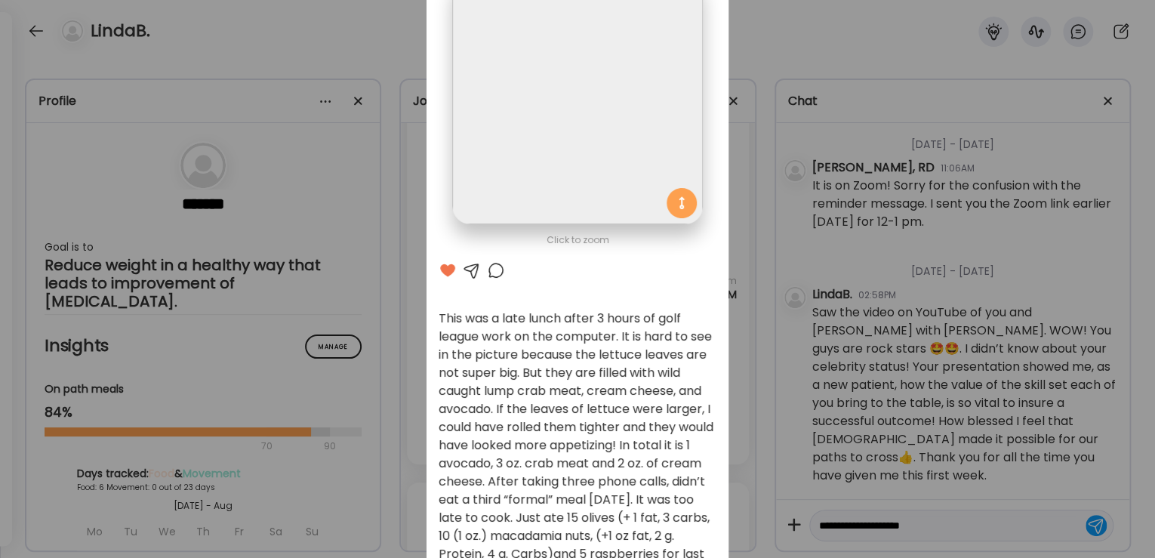
click at [492, 268] on div at bounding box center [496, 270] width 18 height 18
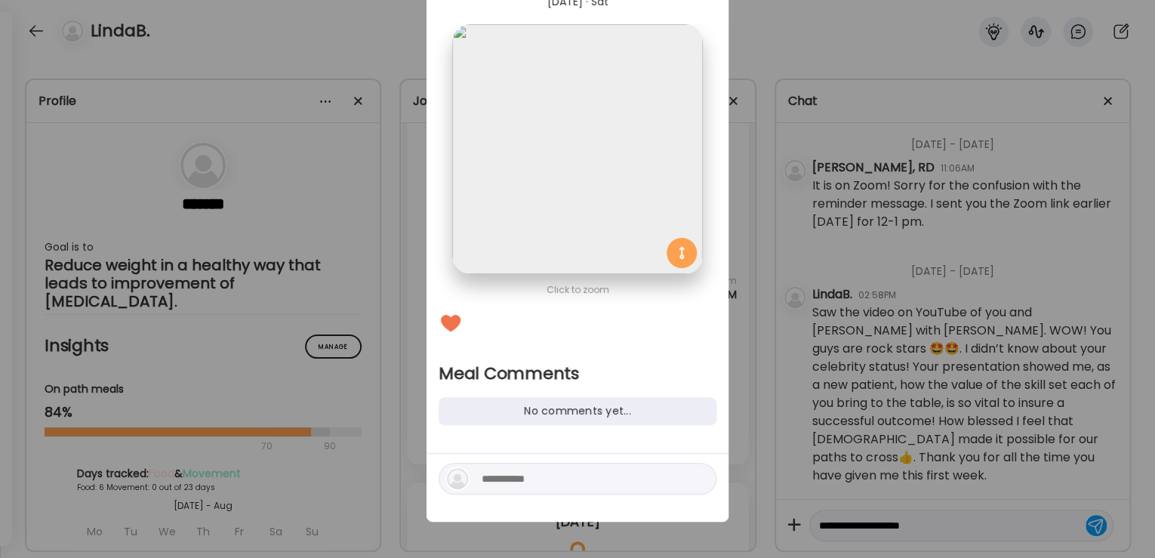
scroll to position [70, 0]
click at [538, 471] on textarea at bounding box center [584, 479] width 204 height 18
type textarea "**********"
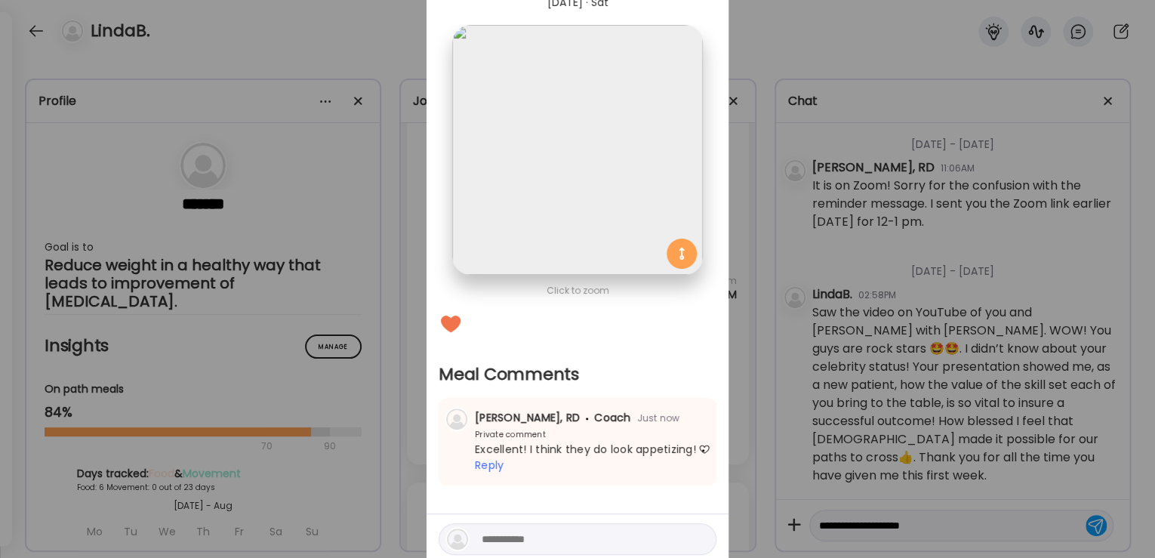
scroll to position [0, 0]
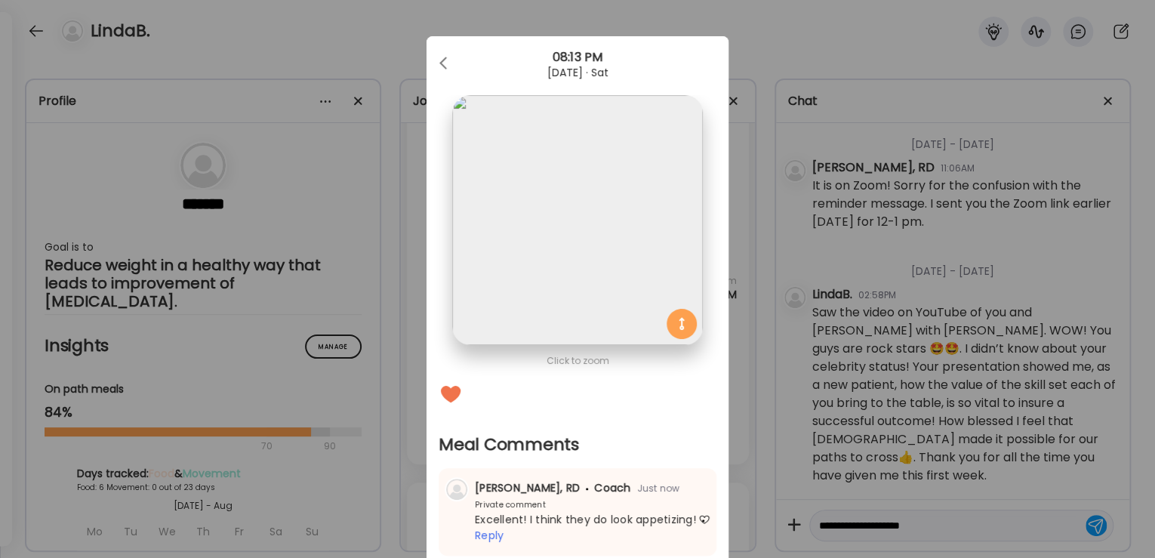
click at [436, 59] on div at bounding box center [445, 63] width 30 height 30
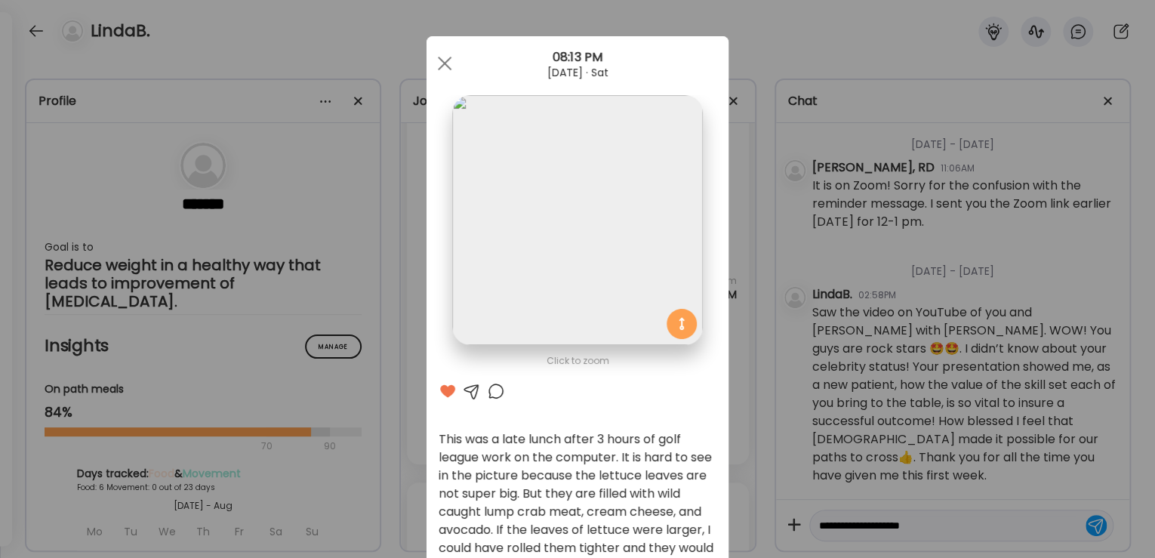
click at [442, 60] on span at bounding box center [445, 64] width 14 height 14
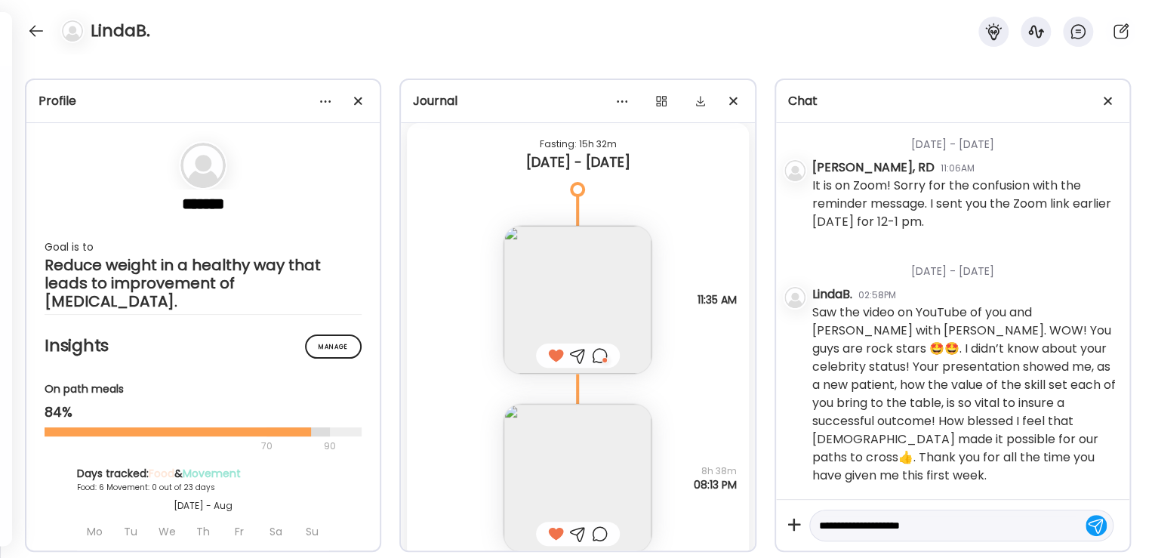
scroll to position [3313, 0]
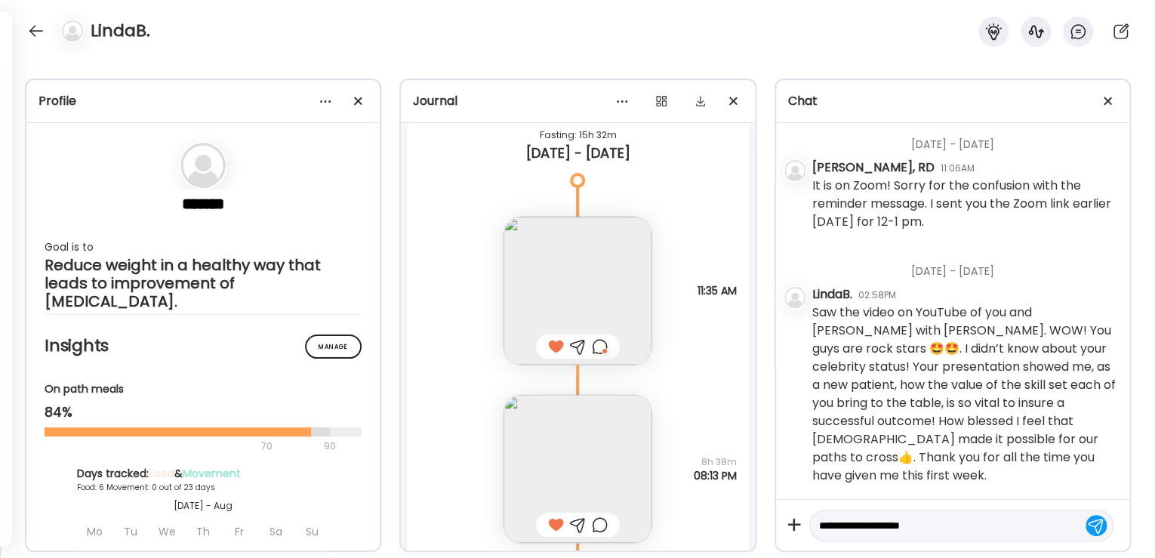
click at [589, 293] on img at bounding box center [578, 291] width 148 height 148
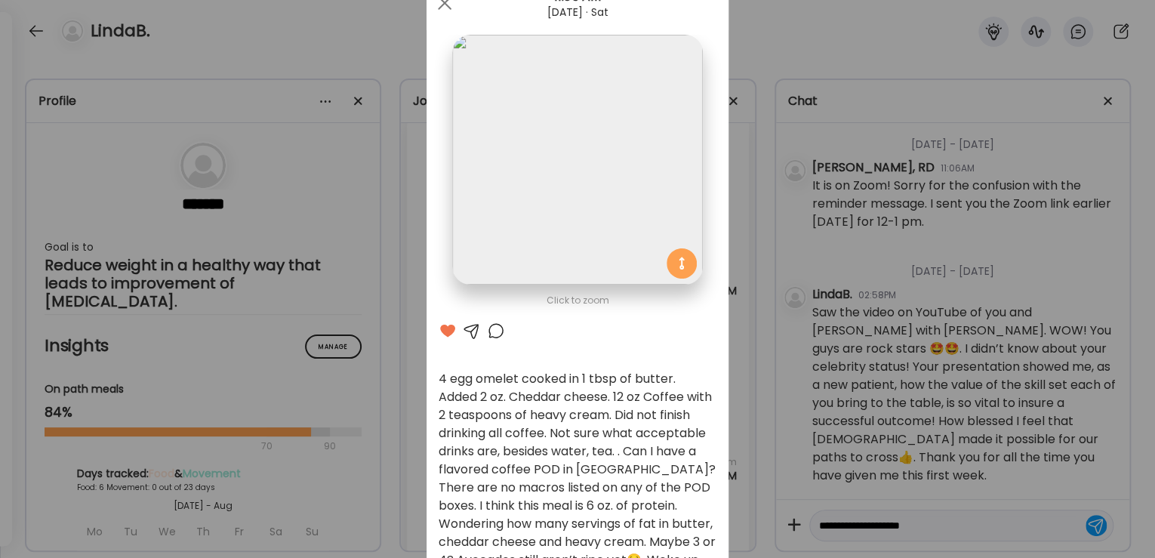
scroll to position [121, 0]
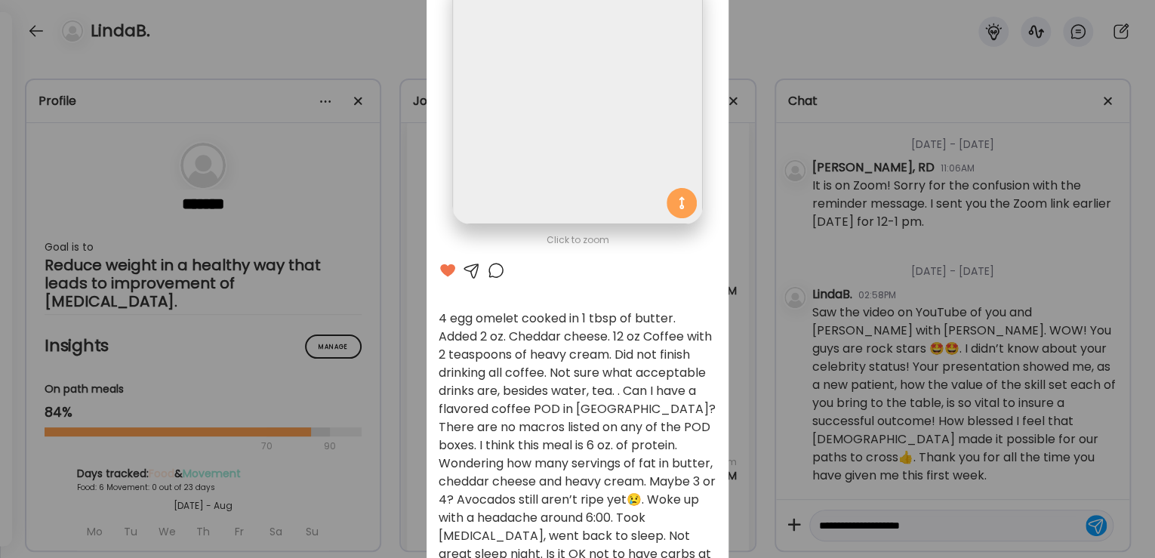
click at [491, 271] on div at bounding box center [496, 270] width 18 height 18
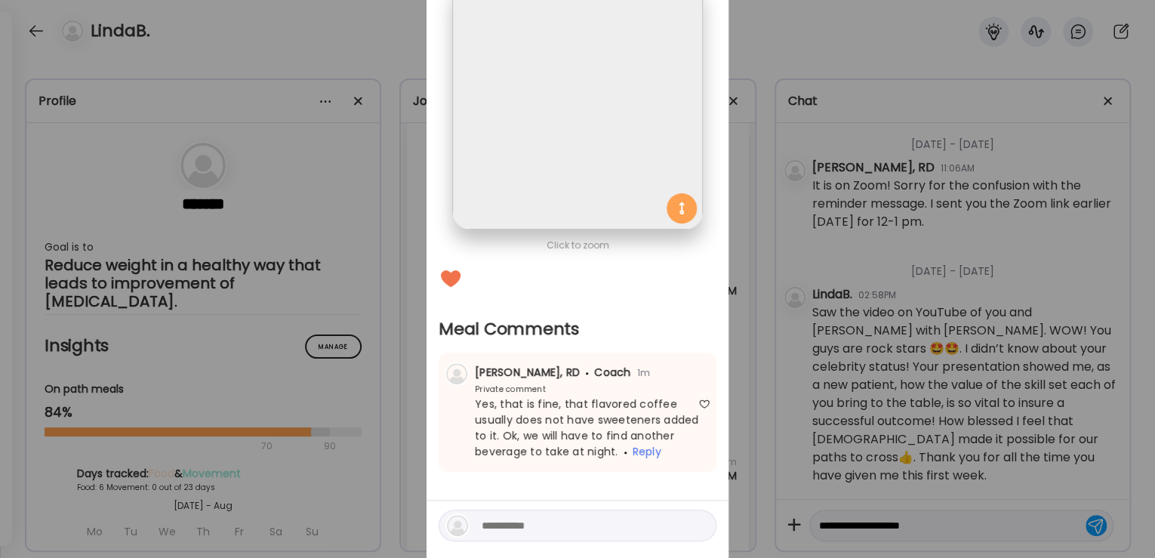
scroll to position [163, 0]
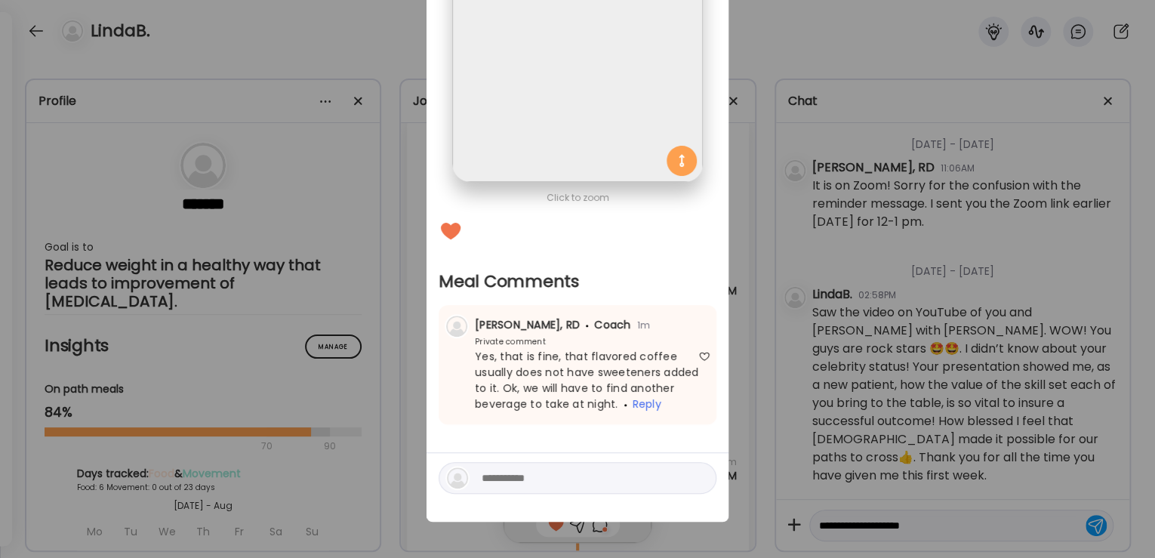
click at [516, 483] on textarea at bounding box center [584, 478] width 204 height 18
type textarea "*"
type textarea "**********"
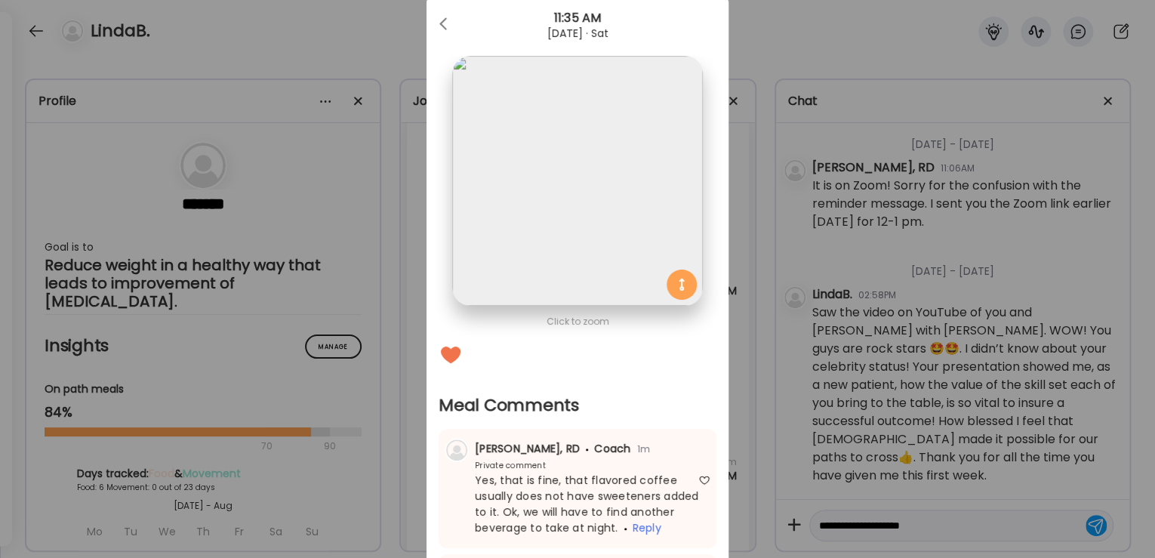
scroll to position [0, 0]
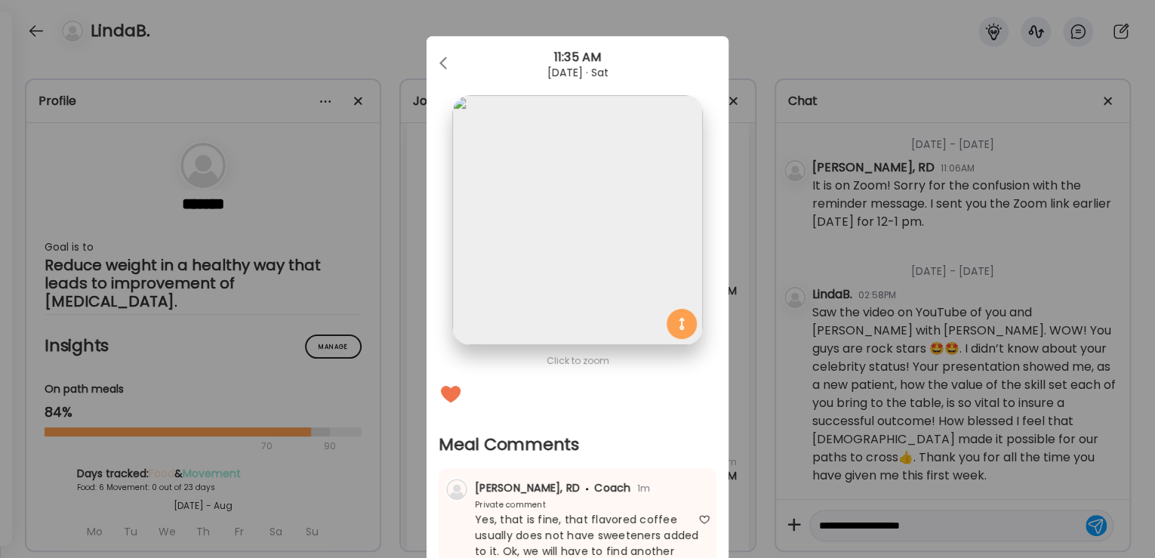
click at [439, 63] on div at bounding box center [445, 63] width 30 height 30
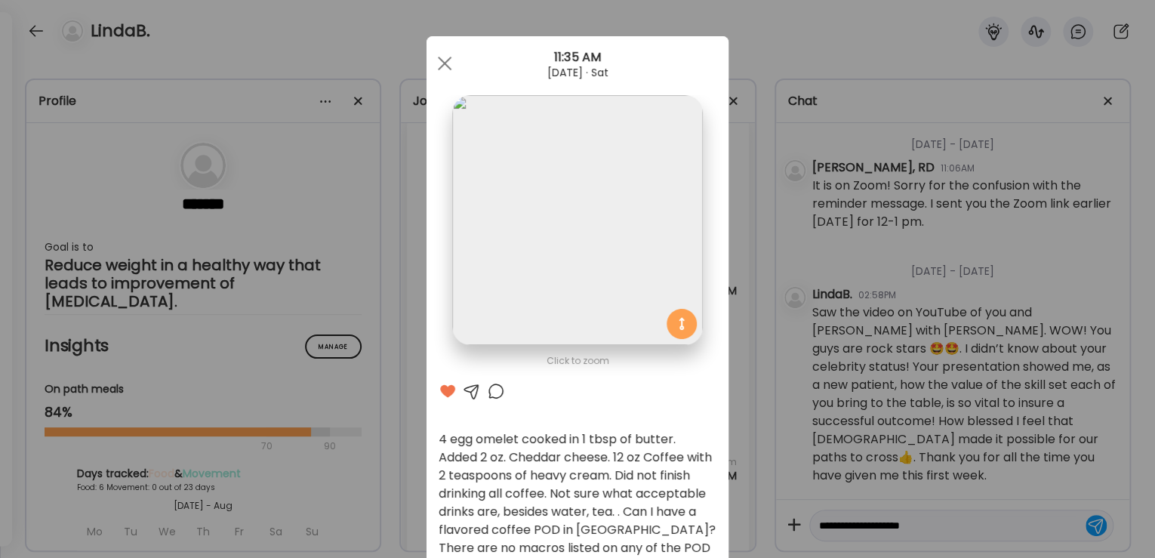
click at [439, 63] on span at bounding box center [445, 64] width 14 height 14
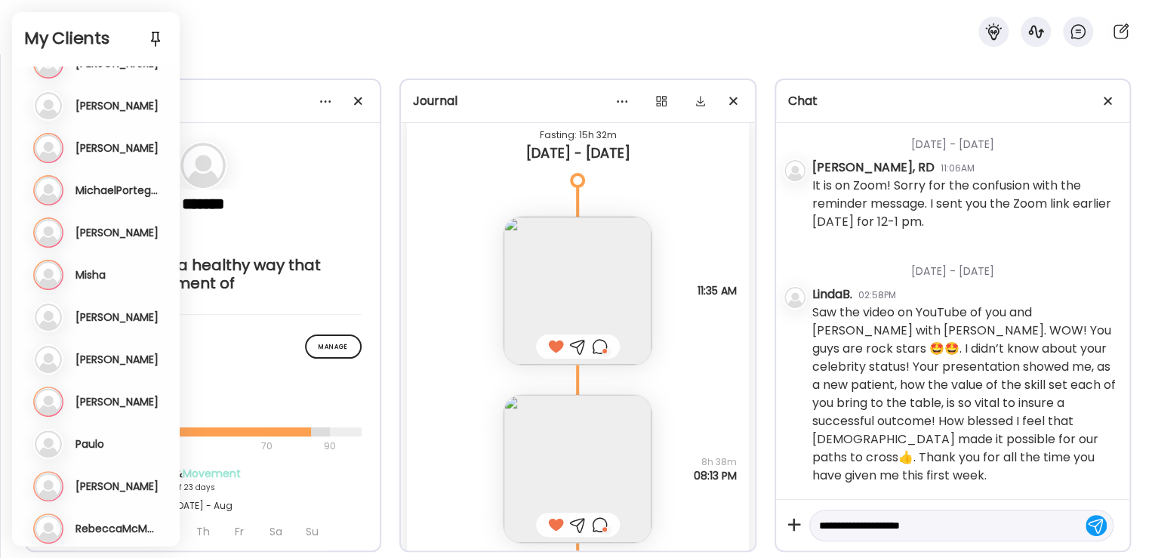
click at [101, 306] on div "Mo [PERSON_NAME] Last meal: 2m ago Last message: [DATE] You: Hi [PERSON_NAME]! …" at bounding box center [97, 317] width 128 height 30
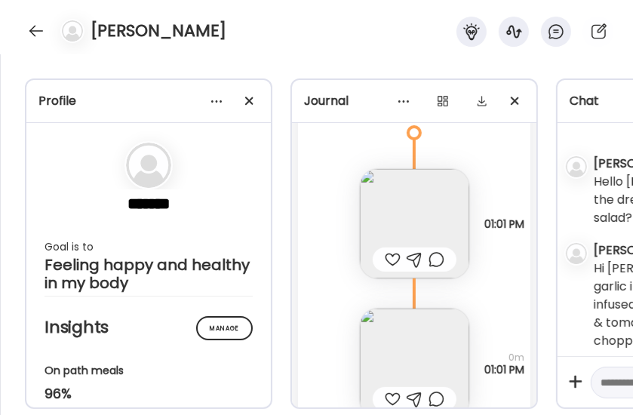
scroll to position [38726, 0]
click at [405, 217] on img at bounding box center [414, 225] width 109 height 109
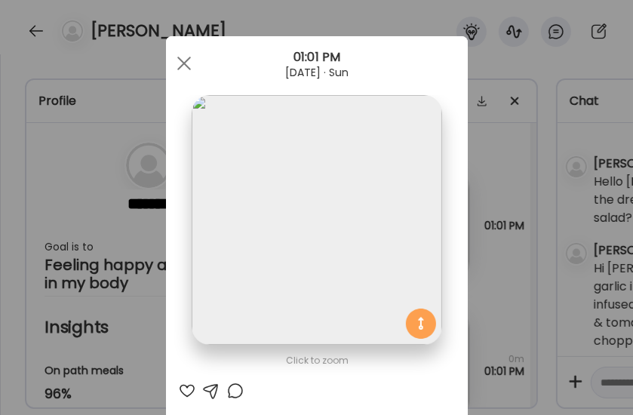
click at [186, 63] on div at bounding box center [184, 63] width 30 height 30
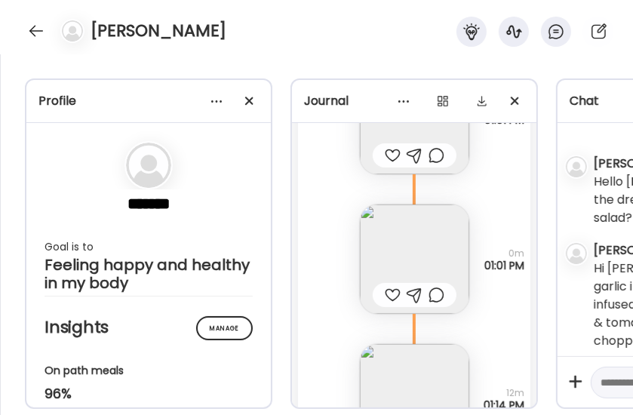
scroll to position [38846, 0]
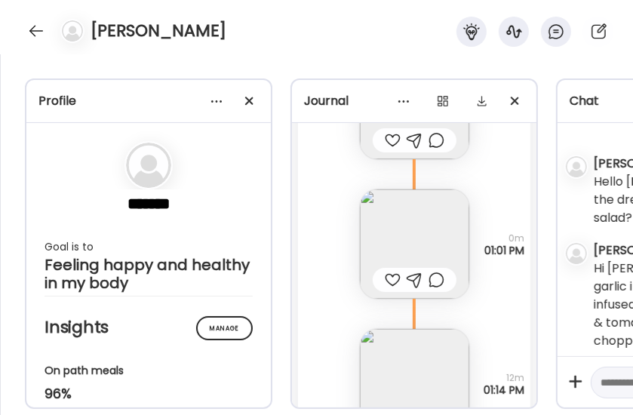
click at [394, 234] on img at bounding box center [414, 244] width 109 height 109
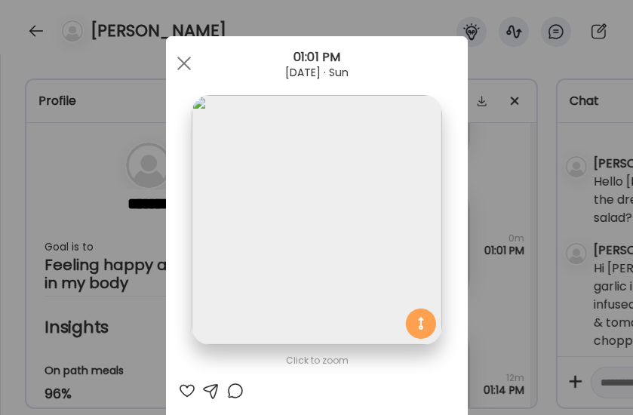
click at [177, 59] on span at bounding box center [184, 64] width 14 height 14
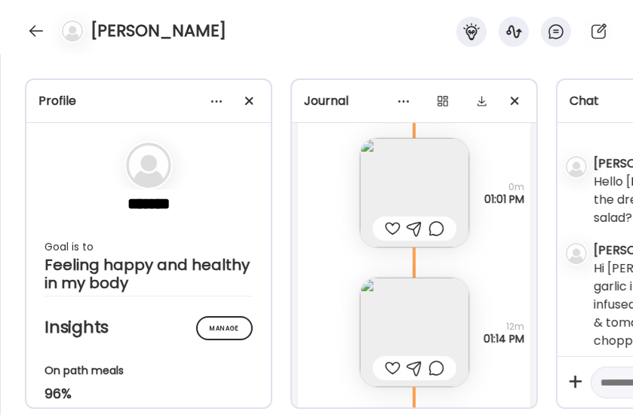
scroll to position [38907, 0]
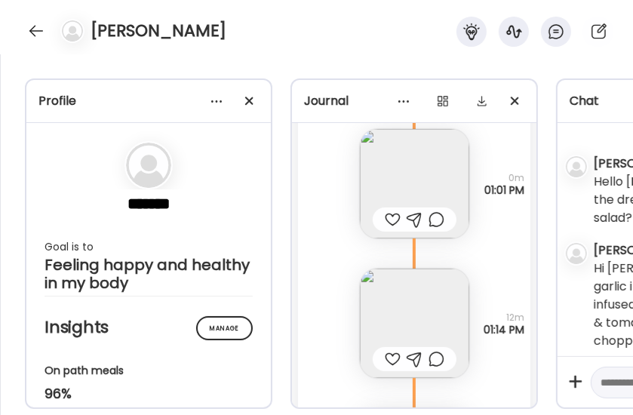
click at [429, 302] on img at bounding box center [414, 323] width 109 height 109
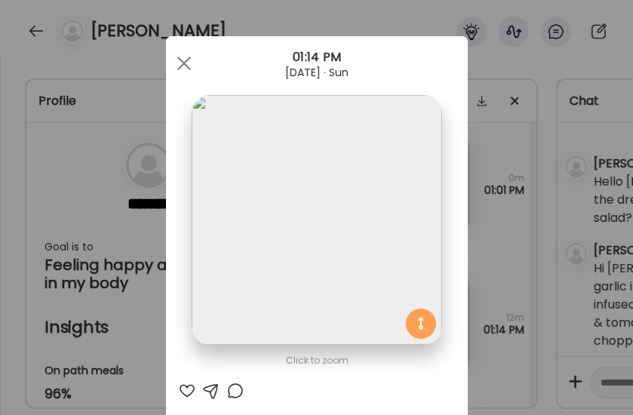
scroll to position [0, 0]
click at [181, 64] on div at bounding box center [184, 63] width 30 height 30
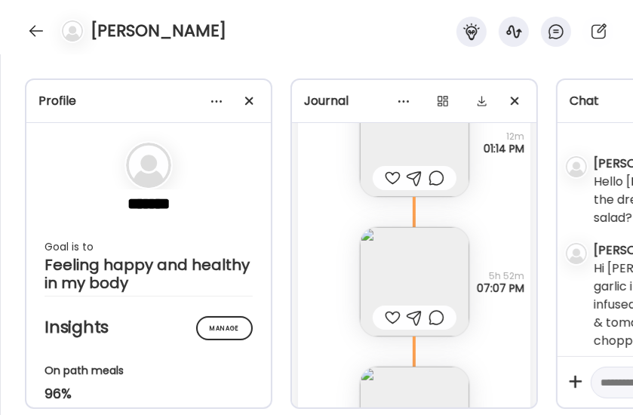
scroll to position [39028, 0]
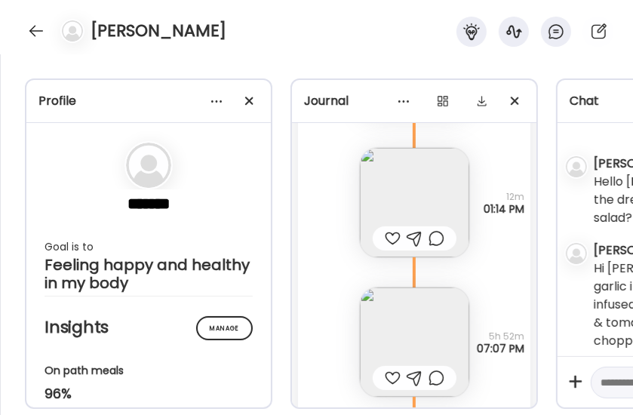
click at [418, 210] on img at bounding box center [414, 202] width 109 height 109
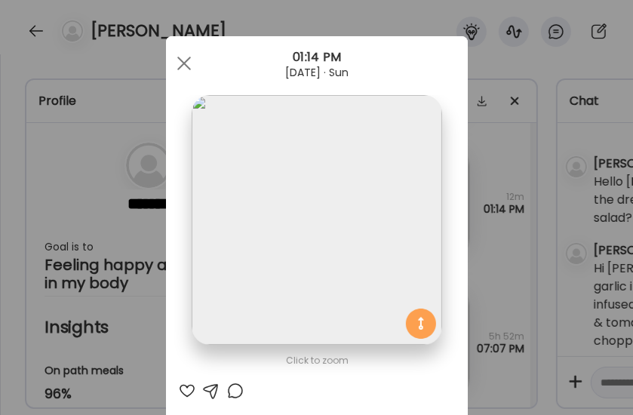
click at [178, 51] on div at bounding box center [184, 63] width 30 height 30
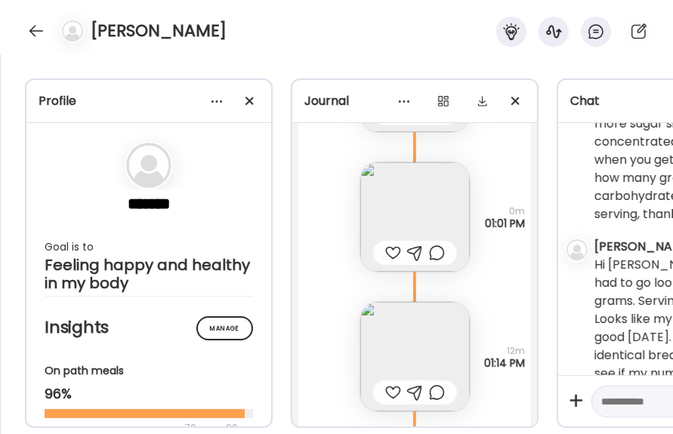
scroll to position [38934, 0]
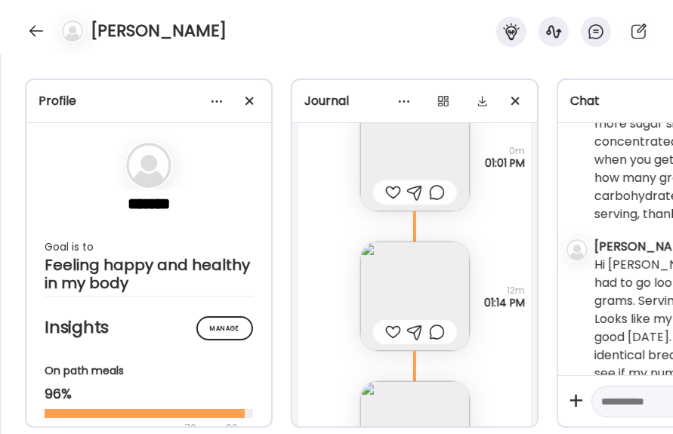
drag, startPoint x: 291, startPoint y: 43, endPoint x: 364, endPoint y: 3, distance: 82.8
click at [291, 43] on div "[PERSON_NAME]" at bounding box center [336, 27] width 673 height 54
click at [436, 143] on img at bounding box center [414, 156] width 109 height 109
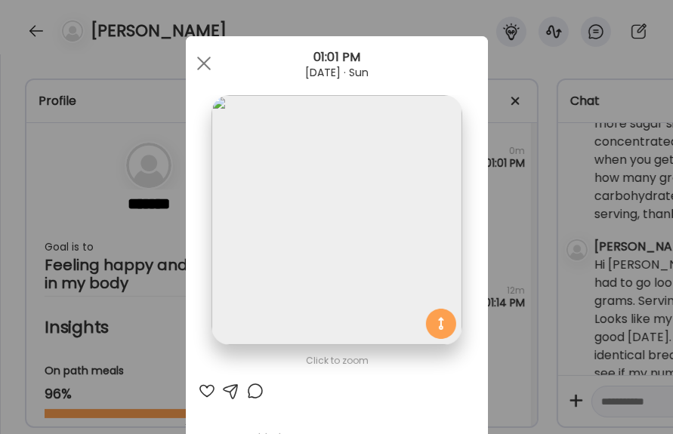
click at [356, 168] on img at bounding box center [336, 220] width 250 height 250
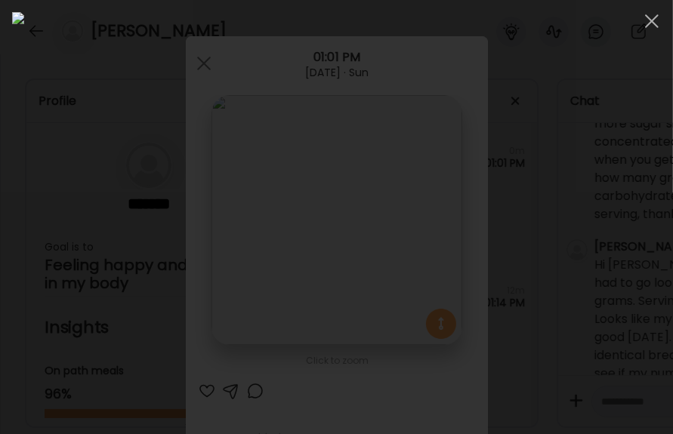
click at [652, 23] on span at bounding box center [652, 21] width 14 height 14
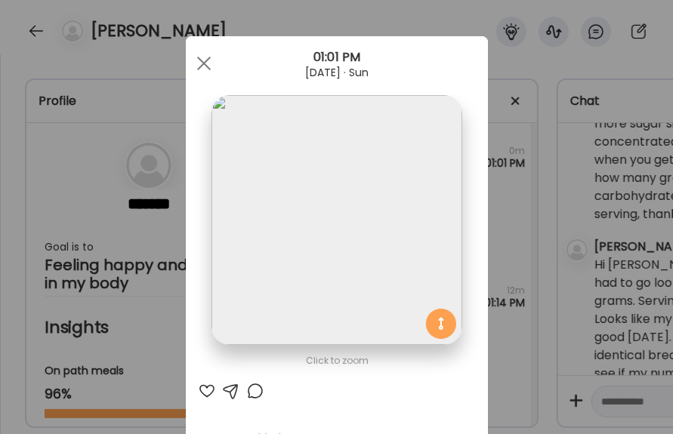
click at [202, 64] on span at bounding box center [203, 64] width 14 height 14
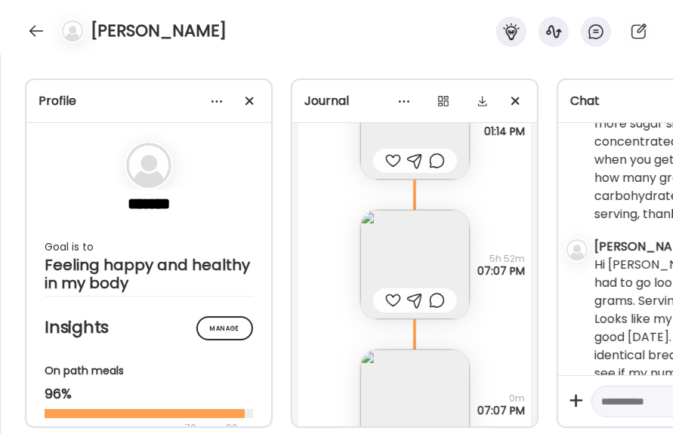
scroll to position [39176, 0]
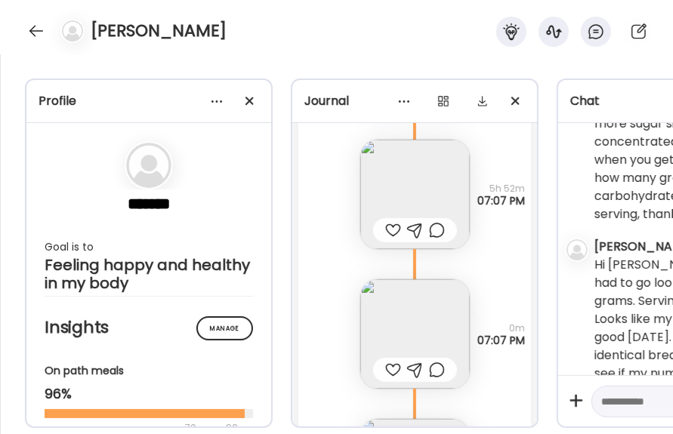
click at [396, 165] on img at bounding box center [414, 194] width 109 height 109
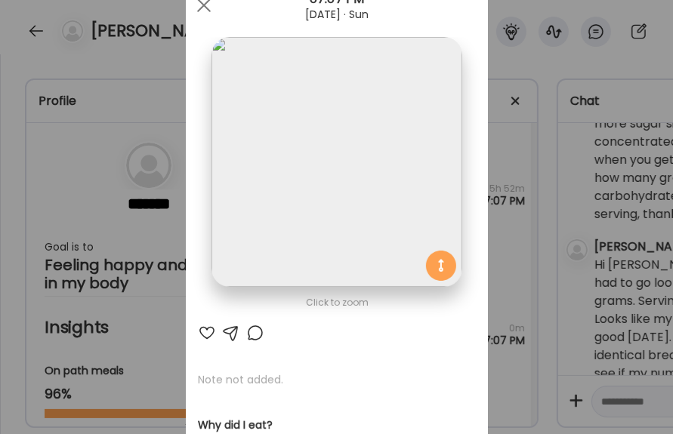
scroll to position [0, 0]
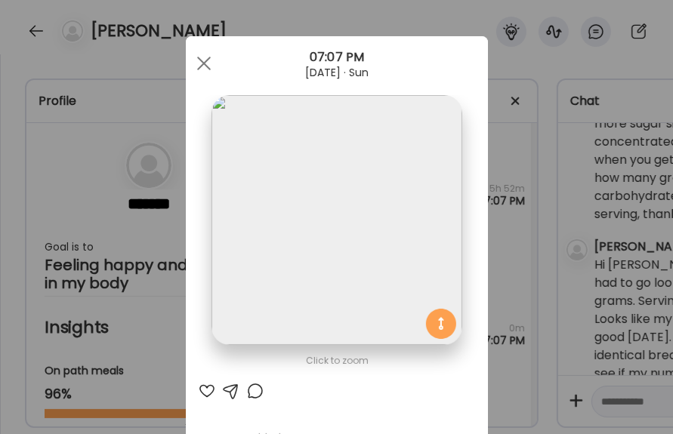
click at [200, 76] on div at bounding box center [204, 63] width 30 height 30
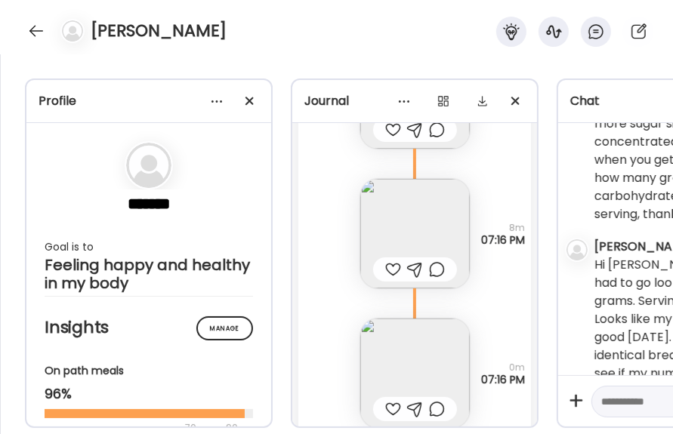
scroll to position [39417, 0]
click at [390, 211] on img at bounding box center [414, 231] width 109 height 109
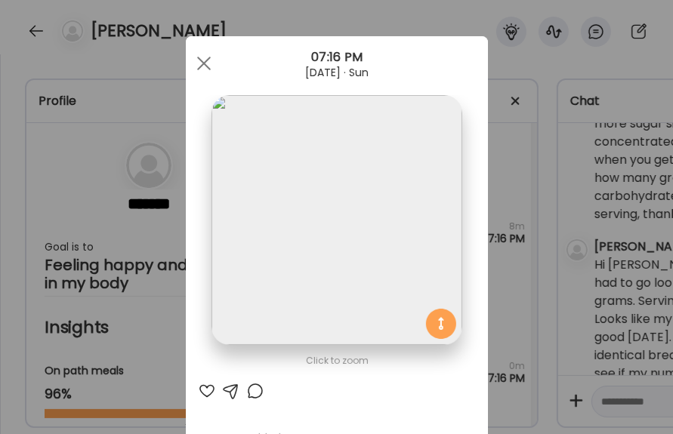
click at [196, 60] on span at bounding box center [203, 64] width 14 height 14
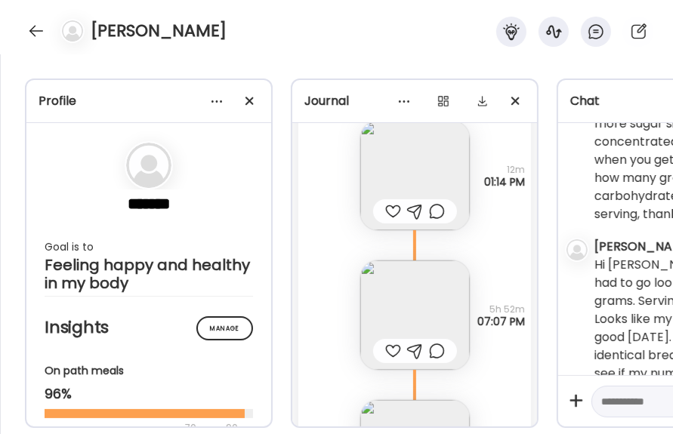
scroll to position [39115, 0]
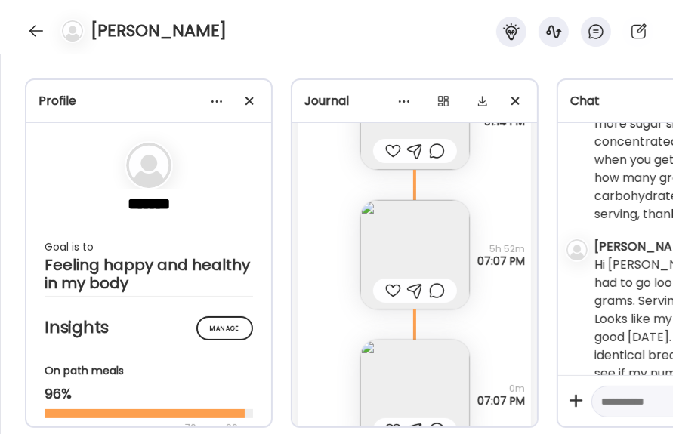
click at [362, 54] on div "[PERSON_NAME] Profile ******* Goal is to Feeling happy and healthy in my body M…" at bounding box center [336, 217] width 673 height 434
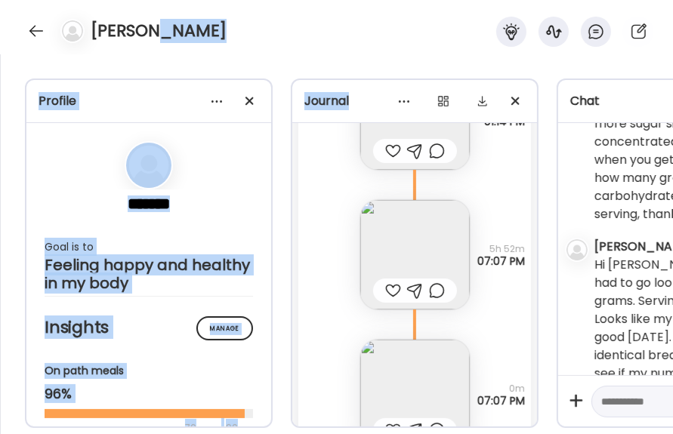
drag, startPoint x: 362, startPoint y: 54, endPoint x: 504, endPoint y: 61, distance: 141.4
click at [504, 61] on div "Profile ******* Goal is to Feeling happy and healthy in my body Manage Insights…" at bounding box center [336, 244] width 673 height 380
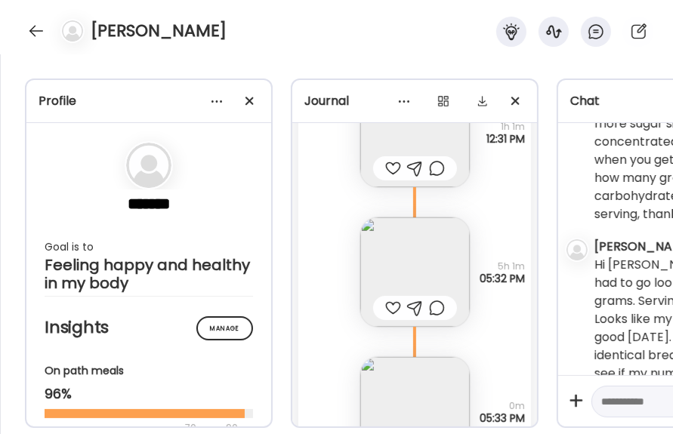
scroll to position [35310, 0]
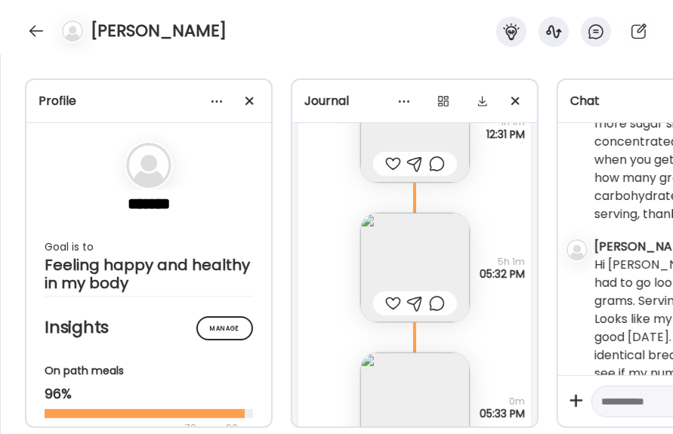
click at [404, 248] on img at bounding box center [414, 267] width 109 height 109
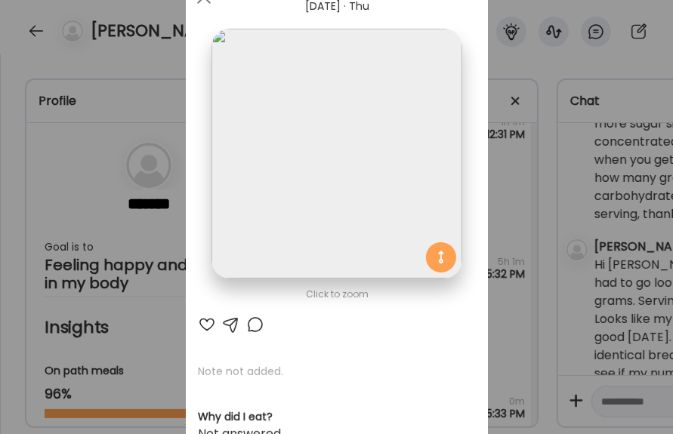
scroll to position [0, 0]
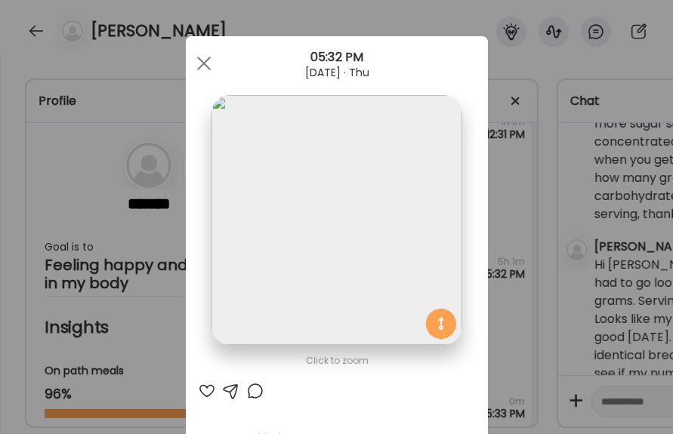
click at [199, 77] on div at bounding box center [204, 63] width 30 height 30
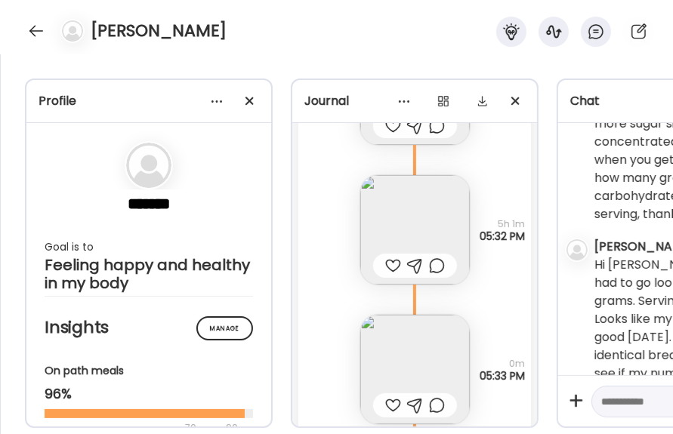
scroll to position [35491, 0]
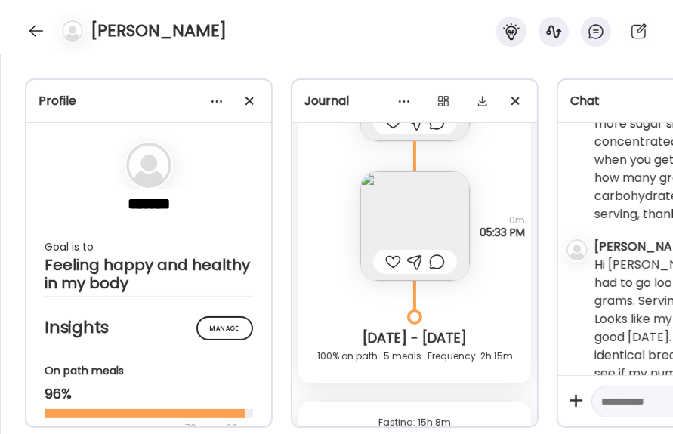
click at [396, 208] on img at bounding box center [414, 225] width 109 height 109
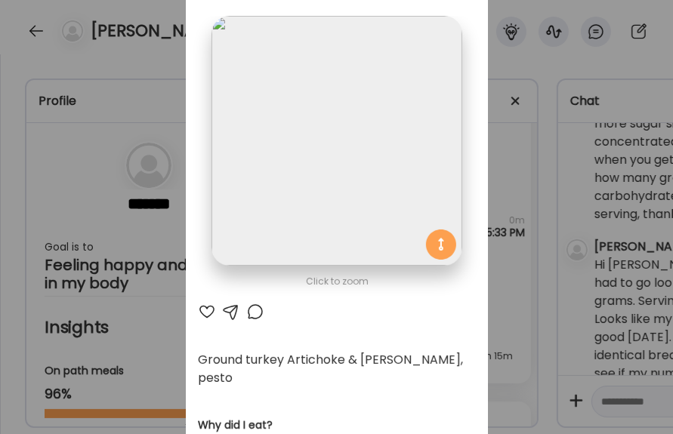
scroll to position [60, 0]
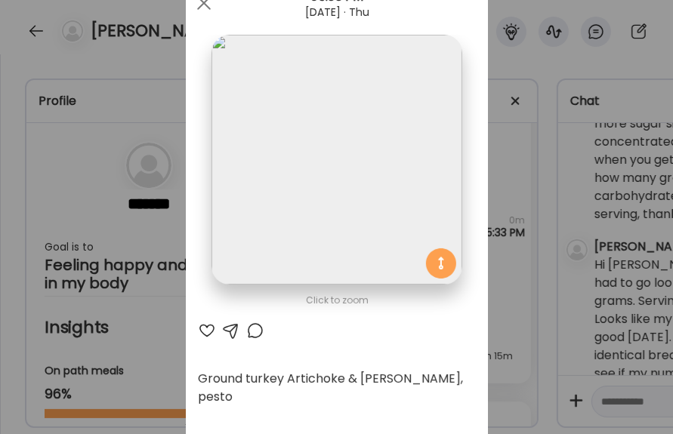
click at [193, 3] on div at bounding box center [204, 3] width 30 height 30
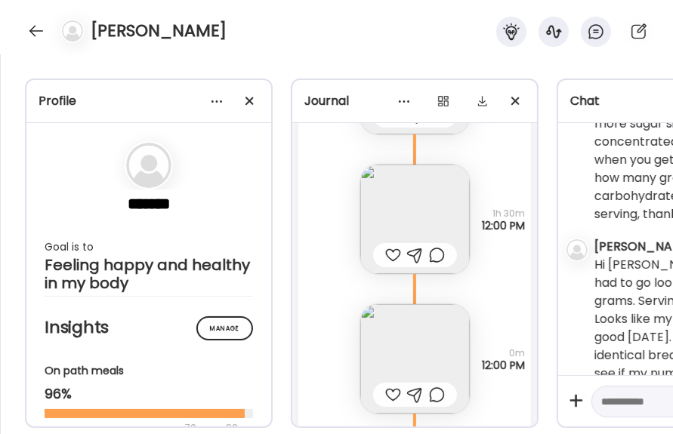
scroll to position [34343, 0]
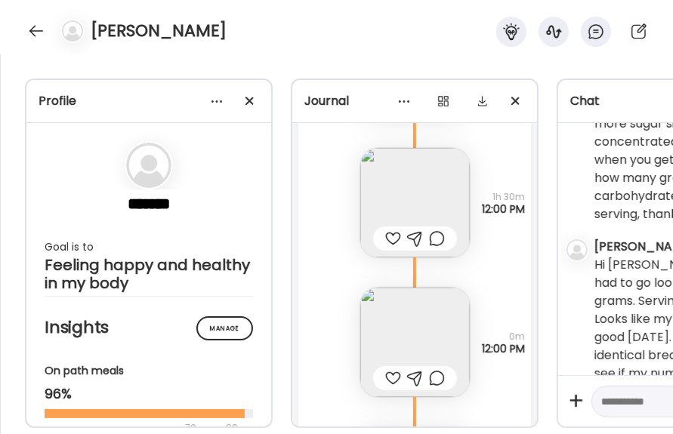
click at [405, 183] on img at bounding box center [414, 202] width 109 height 109
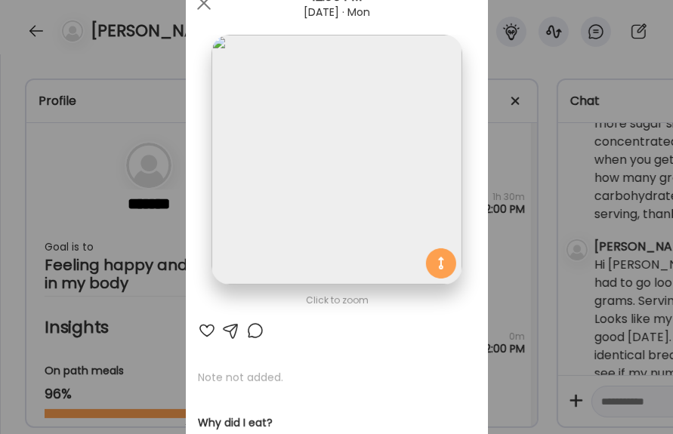
scroll to position [0, 0]
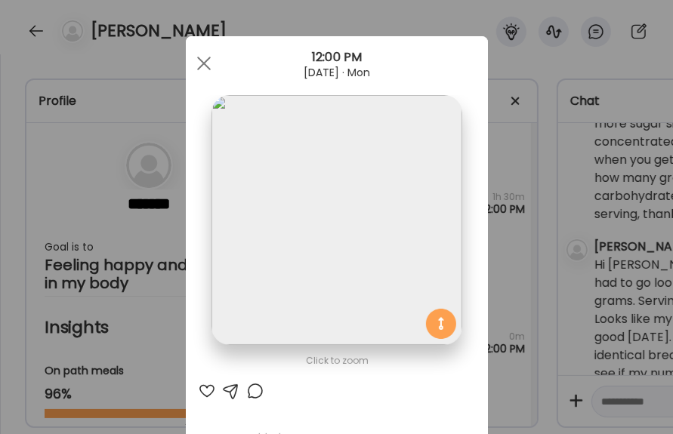
click at [195, 61] on div at bounding box center [204, 63] width 30 height 30
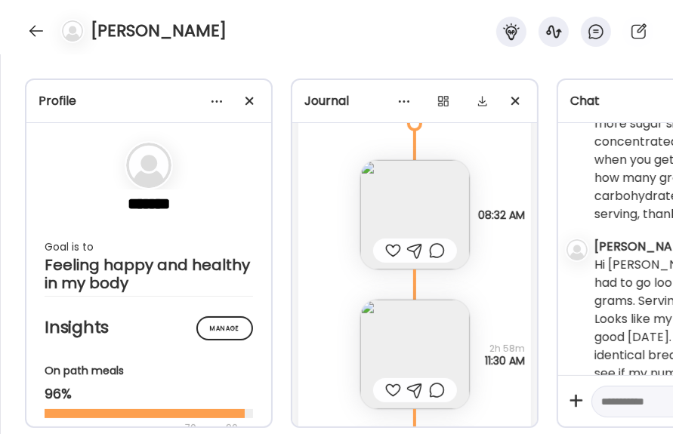
scroll to position [34947, 0]
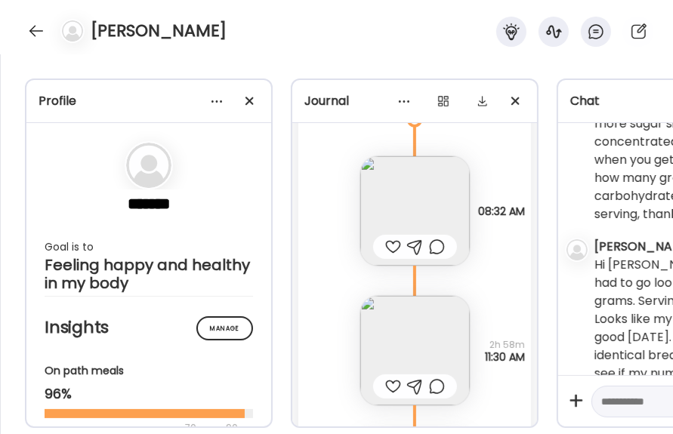
click at [414, 205] on img at bounding box center [414, 210] width 109 height 109
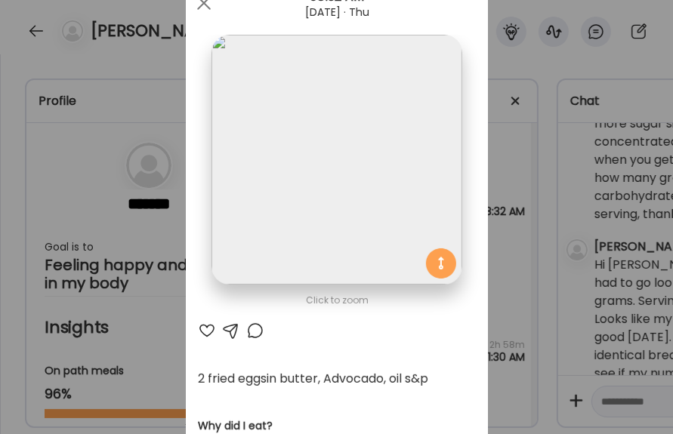
scroll to position [0, 0]
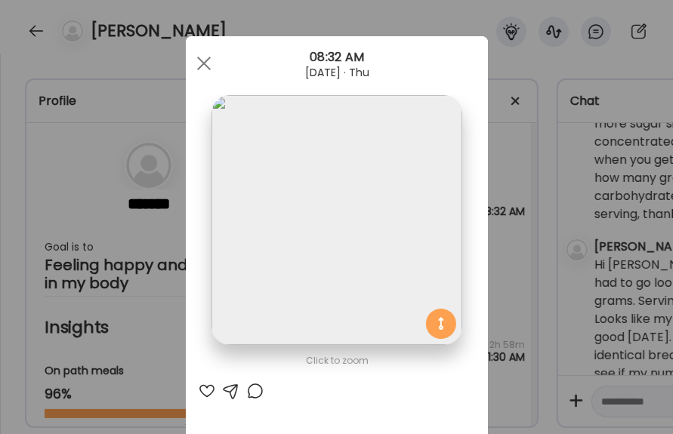
click at [199, 63] on span at bounding box center [203, 64] width 14 height 14
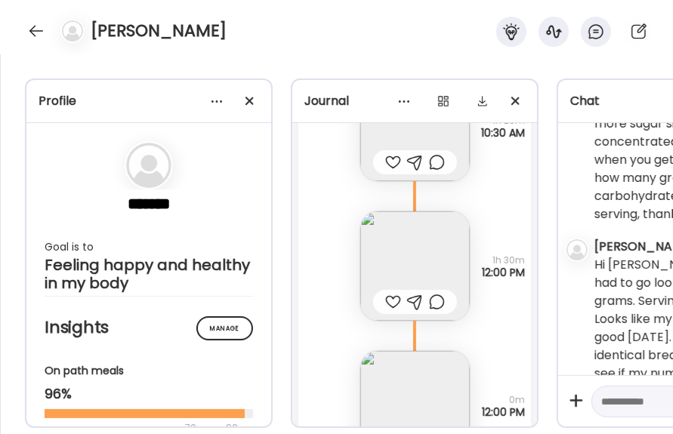
scroll to position [34283, 0]
click at [411, 241] on img at bounding box center [414, 262] width 109 height 109
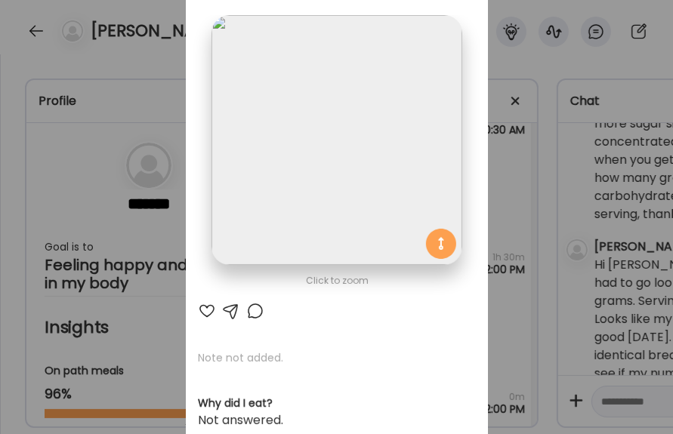
scroll to position [0, 0]
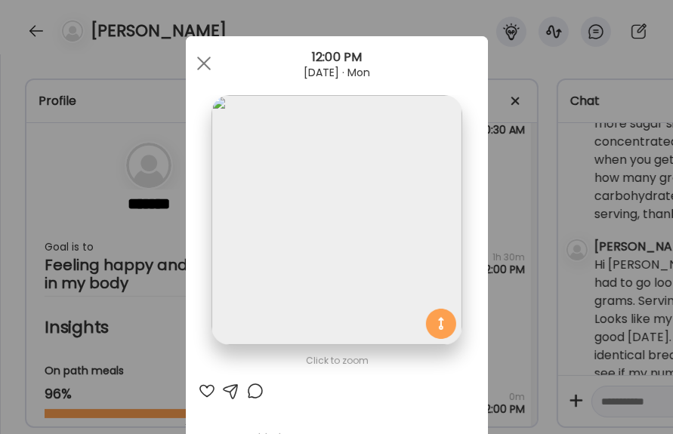
click at [193, 63] on div at bounding box center [204, 63] width 30 height 30
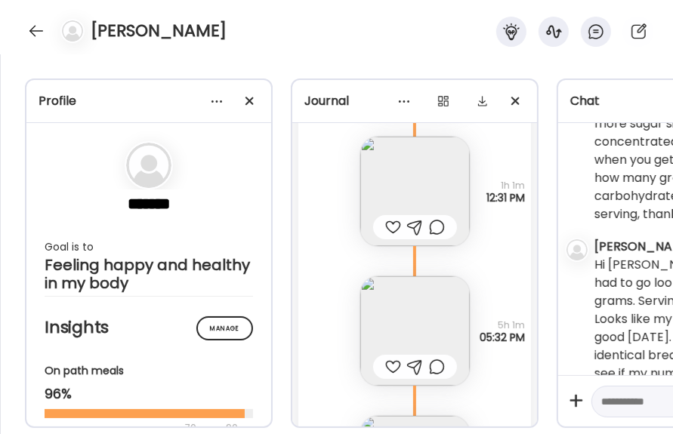
scroll to position [35310, 0]
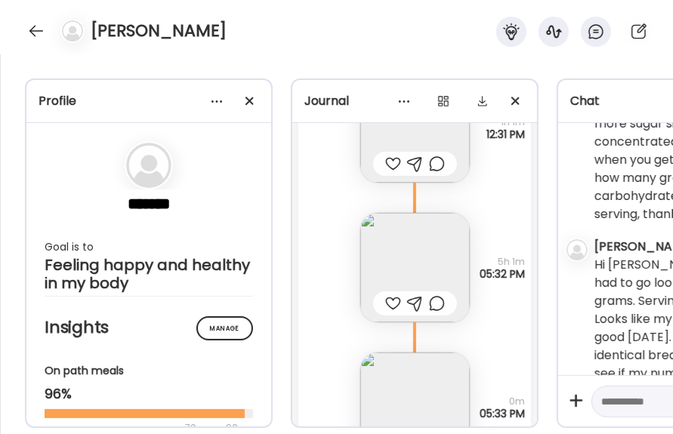
click at [390, 302] on div at bounding box center [393, 303] width 16 height 18
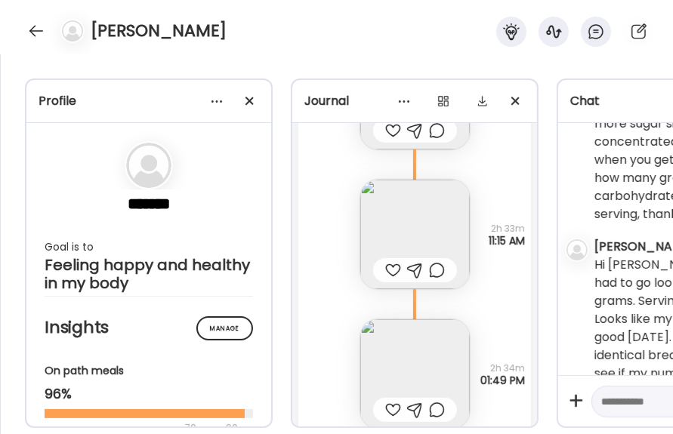
scroll to position [1574, 0]
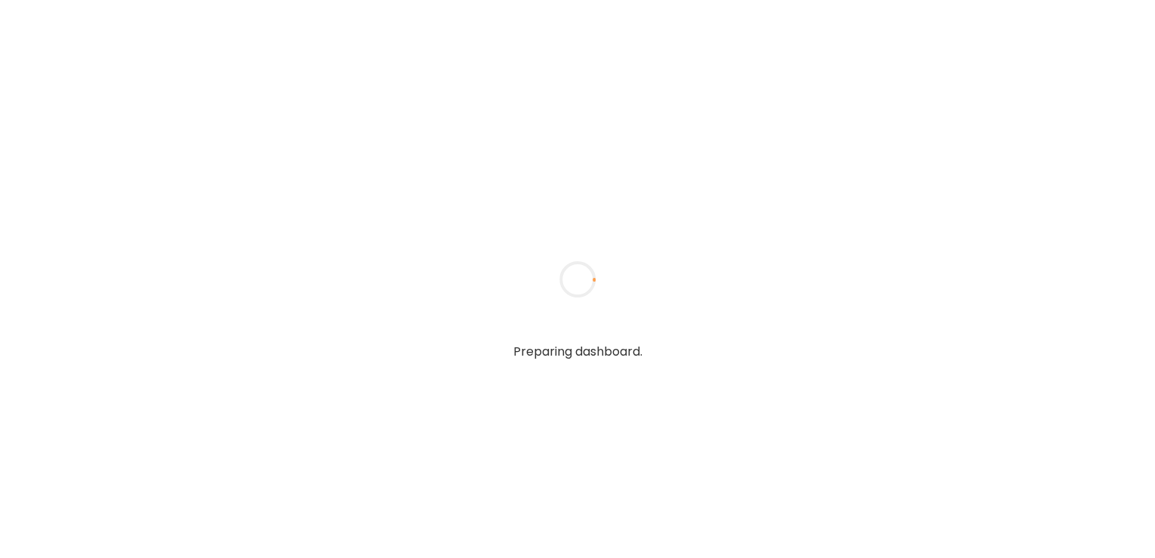
type input "**********"
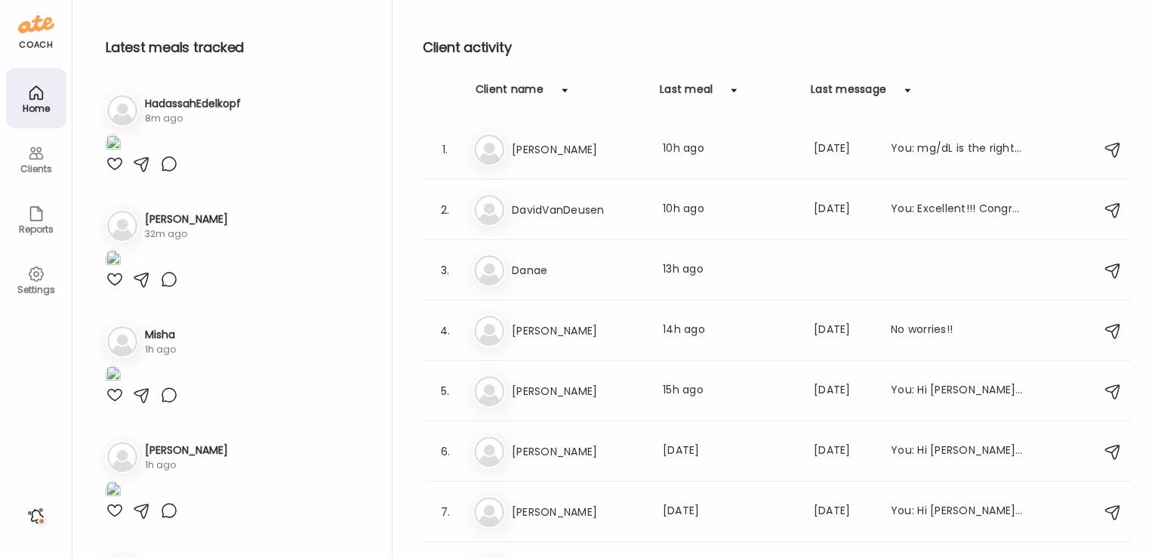
type input "**********"
click at [48, 18] on body "Customize your cookie preferences We respect your right to privacy. You can cho…" at bounding box center [577, 9] width 1155 height 18
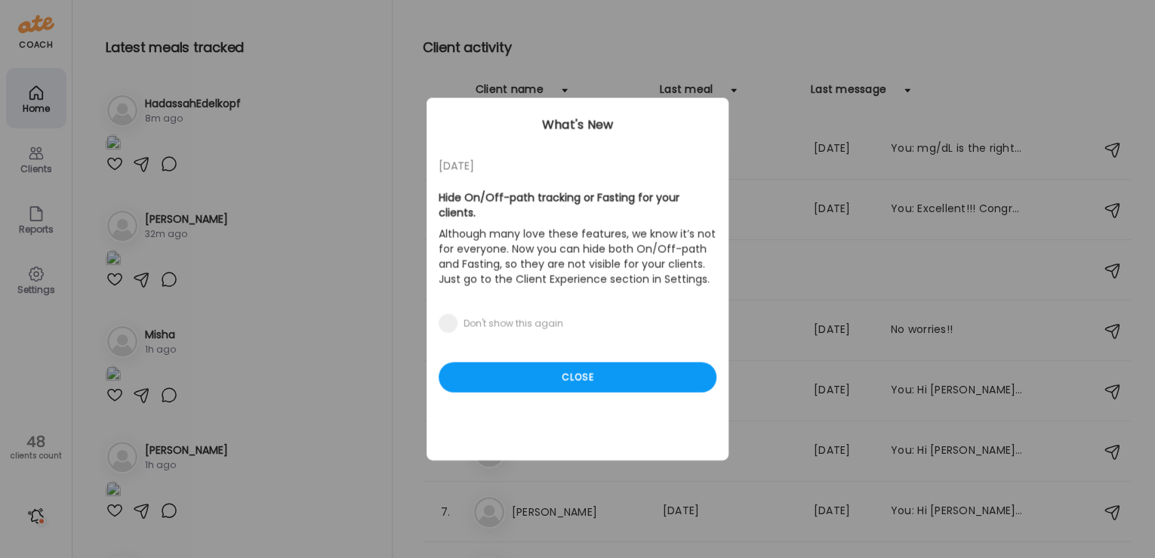
click at [527, 362] on div "Close" at bounding box center [578, 377] width 278 height 30
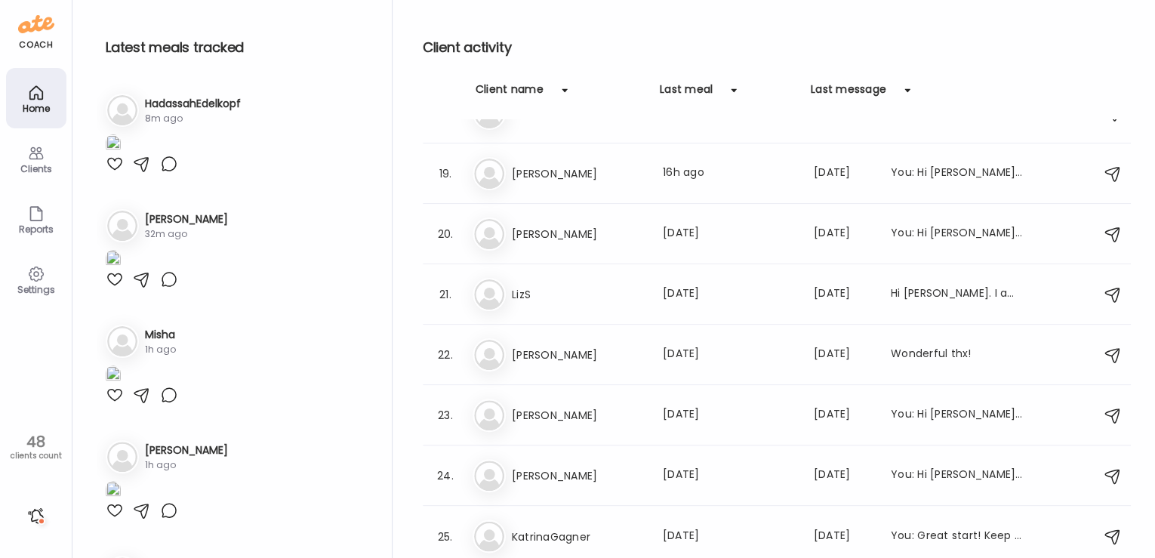
scroll to position [1546, 0]
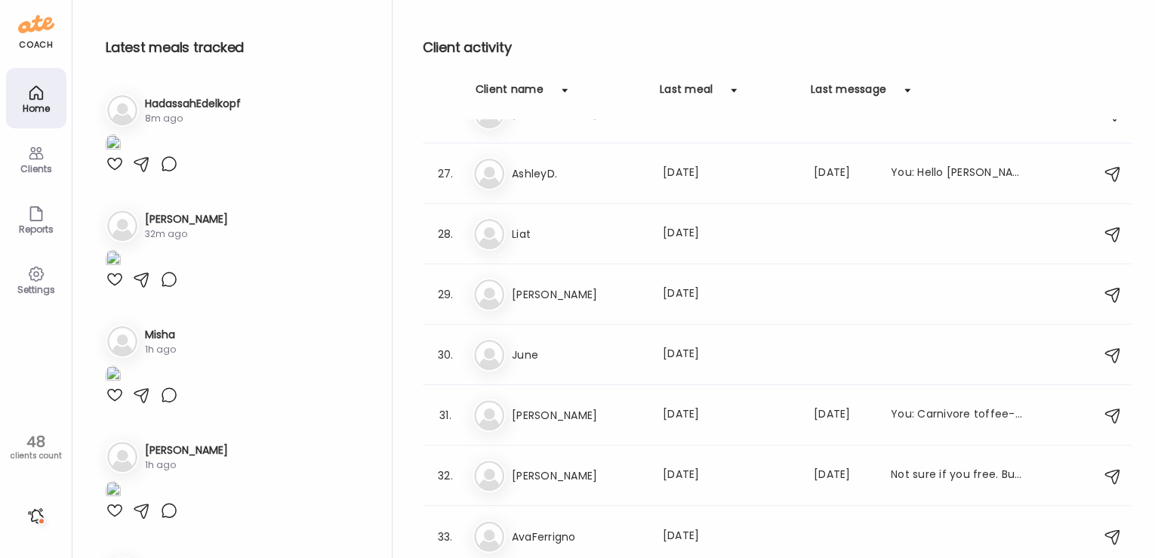
click at [48, 171] on div "Clients" at bounding box center [36, 169] width 54 height 10
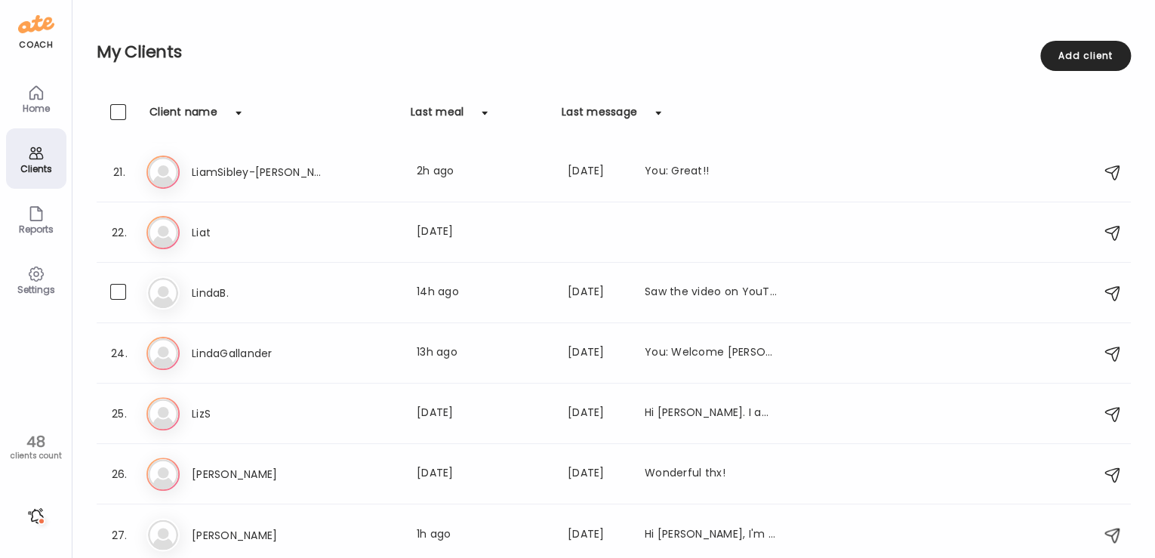
click at [526, 284] on div "Last meal: 14h ago" at bounding box center [483, 293] width 133 height 18
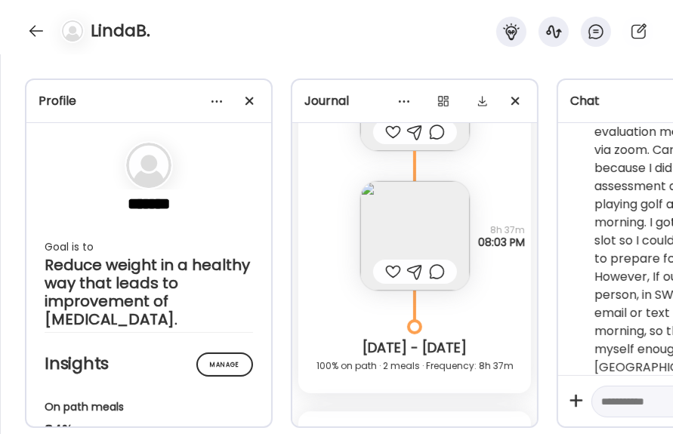
scroll to position [2413, 0]
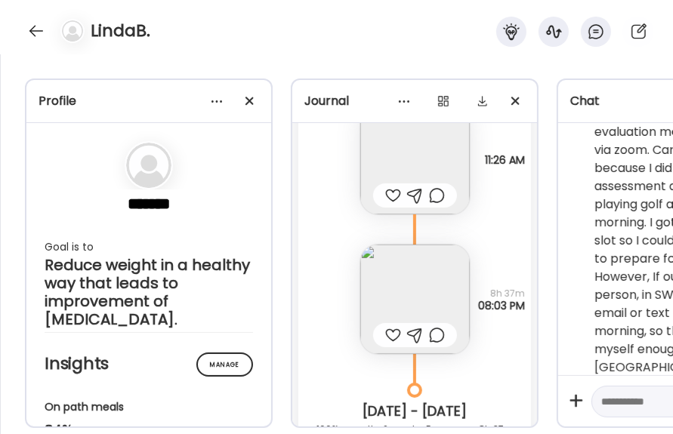
click at [628, 396] on textarea at bounding box center [675, 402] width 149 height 18
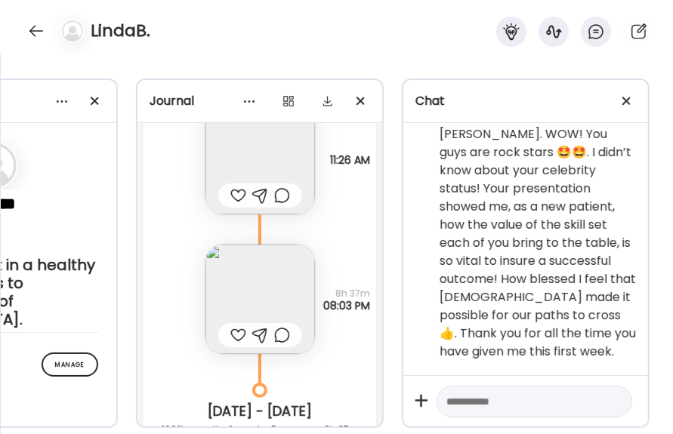
scroll to position [1311, 0]
click at [506, 393] on textarea at bounding box center [520, 402] width 149 height 18
type textarea "**********"
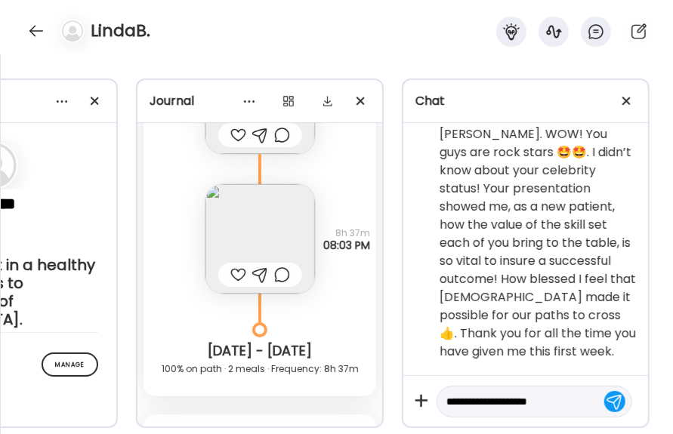
scroll to position [2172, 0]
